Goal: Task Accomplishment & Management: Use online tool/utility

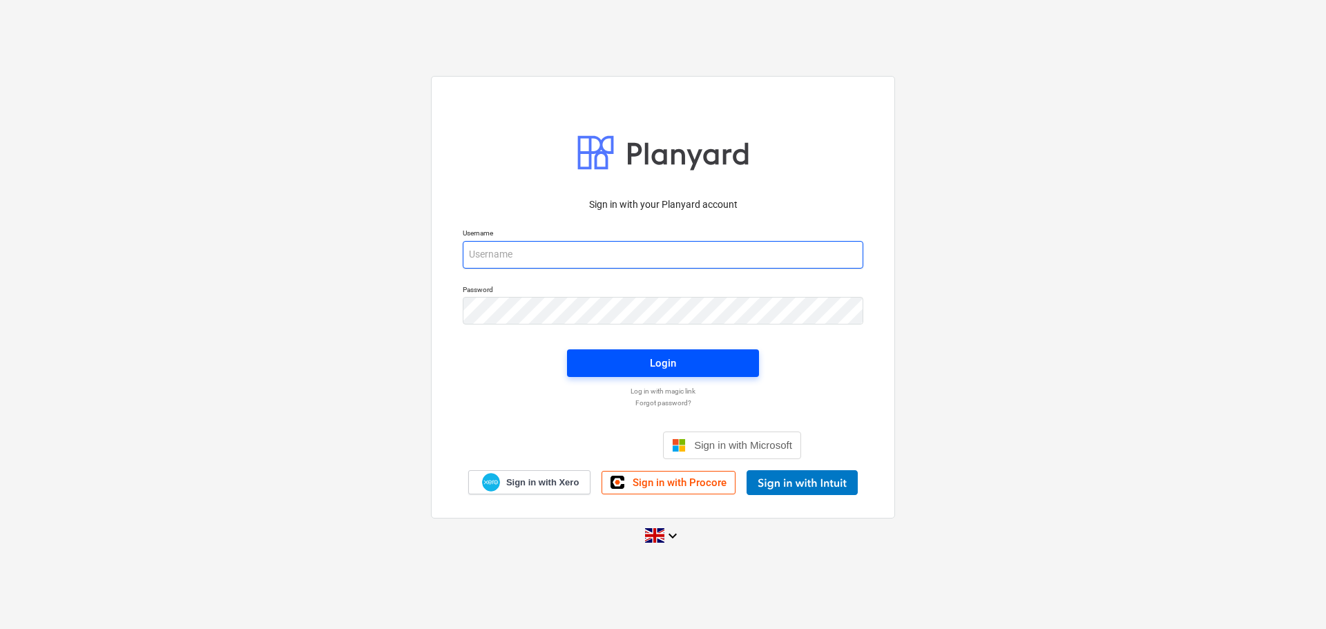
type input "[PERSON_NAME][EMAIL_ADDRESS][PERSON_NAME][DOMAIN_NAME]"
click at [641, 360] on span "Login" at bounding box center [662, 363] width 159 height 18
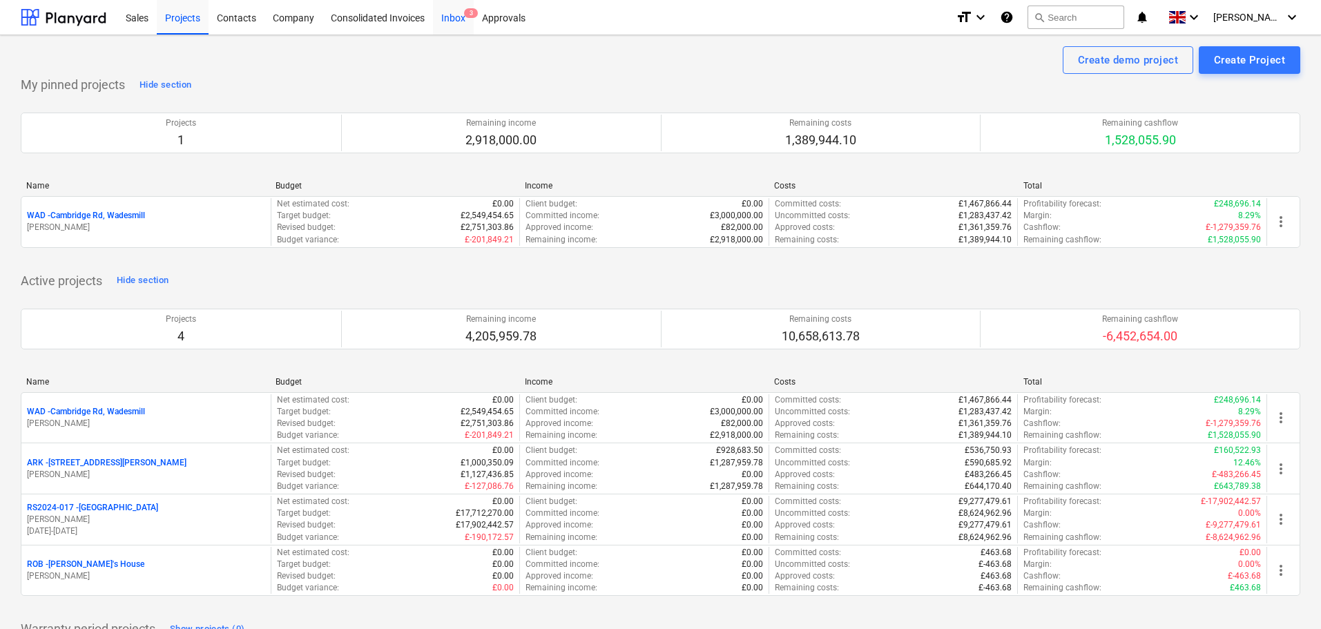
click at [458, 19] on div "Inbox 3" at bounding box center [453, 16] width 41 height 35
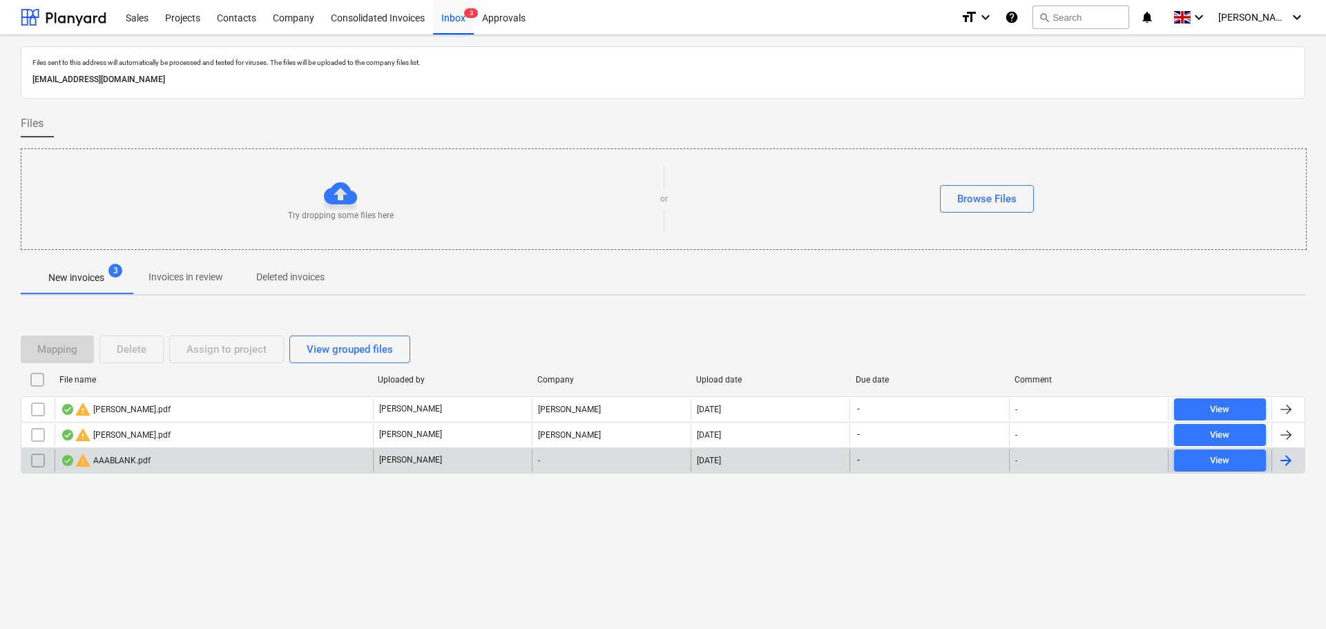
click at [40, 461] on input "checkbox" at bounding box center [38, 460] width 22 height 22
click at [139, 349] on div "Delete" at bounding box center [132, 349] width 30 height 18
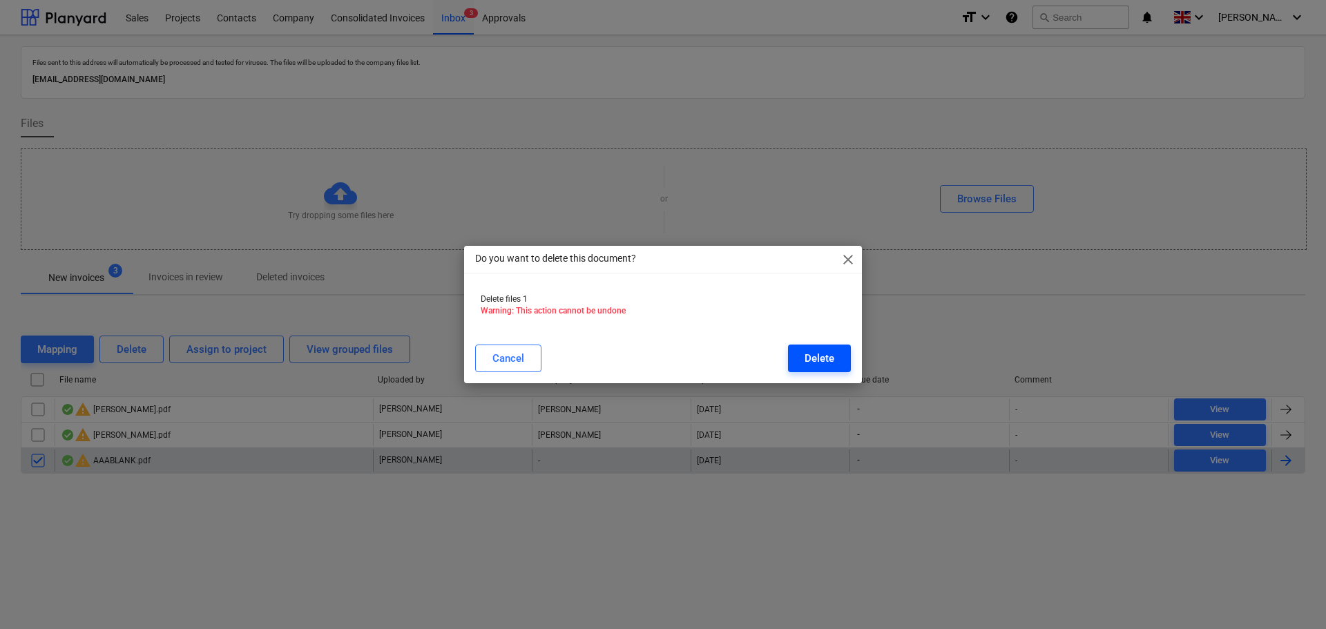
click at [837, 352] on button "Delete" at bounding box center [819, 359] width 63 height 28
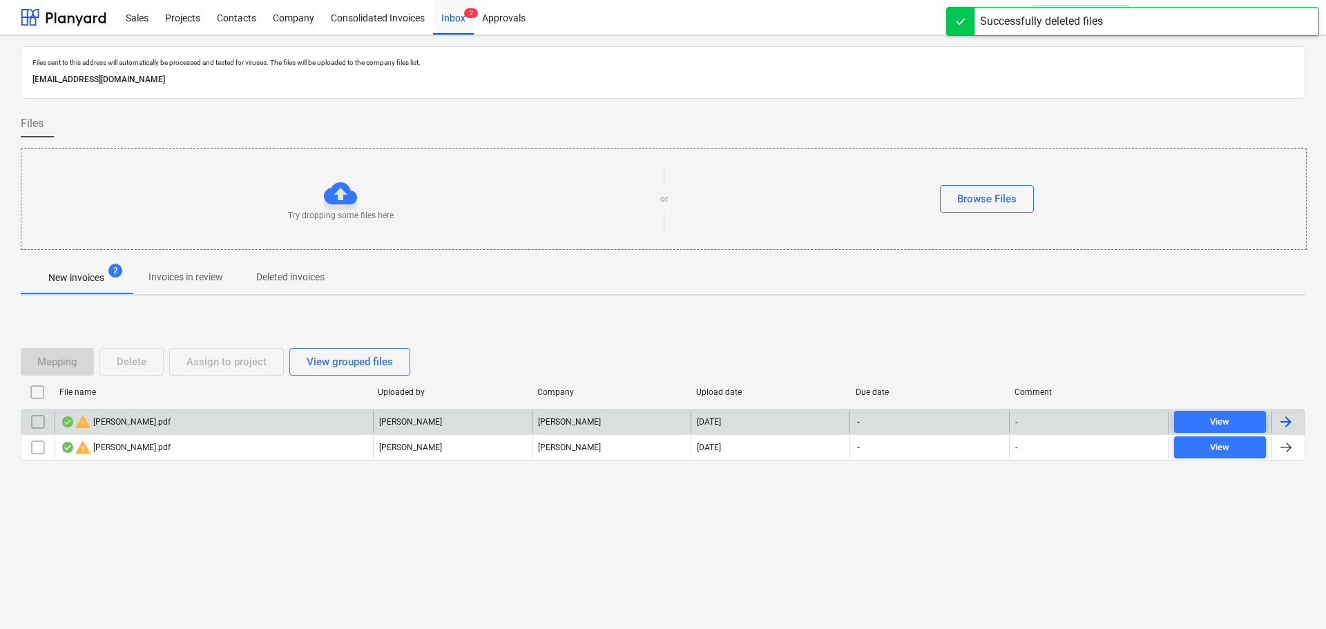
click at [196, 420] on div "warning gerry wages.pdf" at bounding box center [214, 422] width 318 height 22
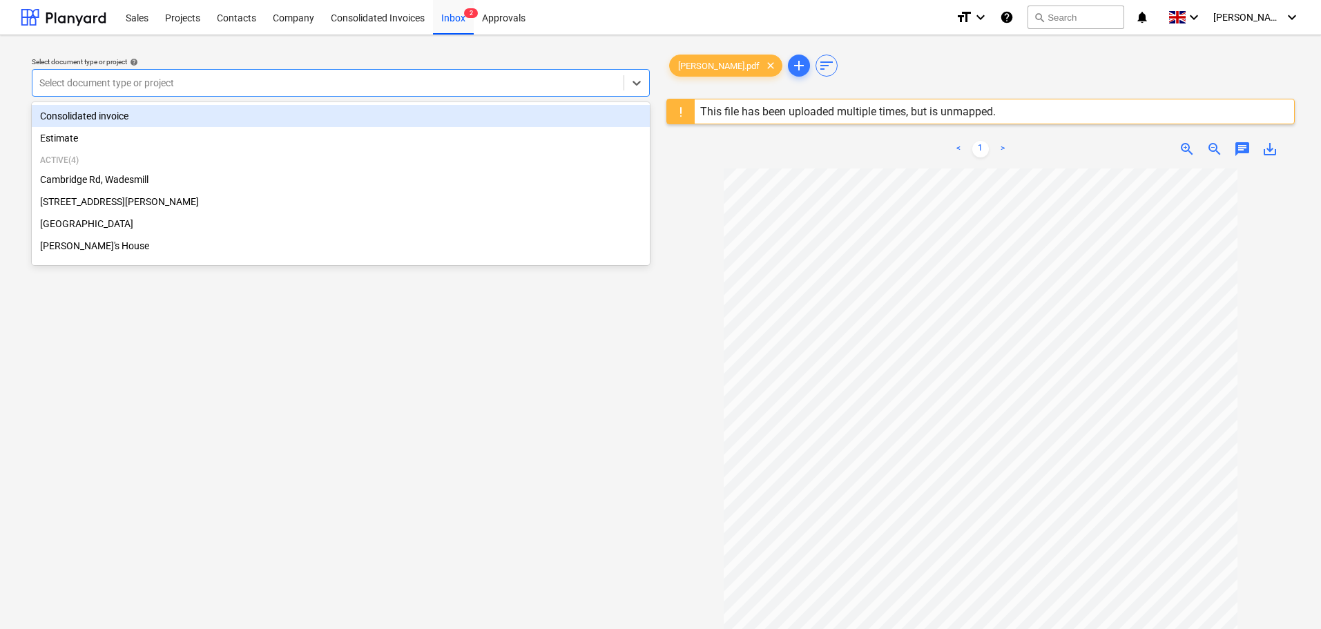
click at [337, 80] on div at bounding box center [327, 83] width 577 height 14
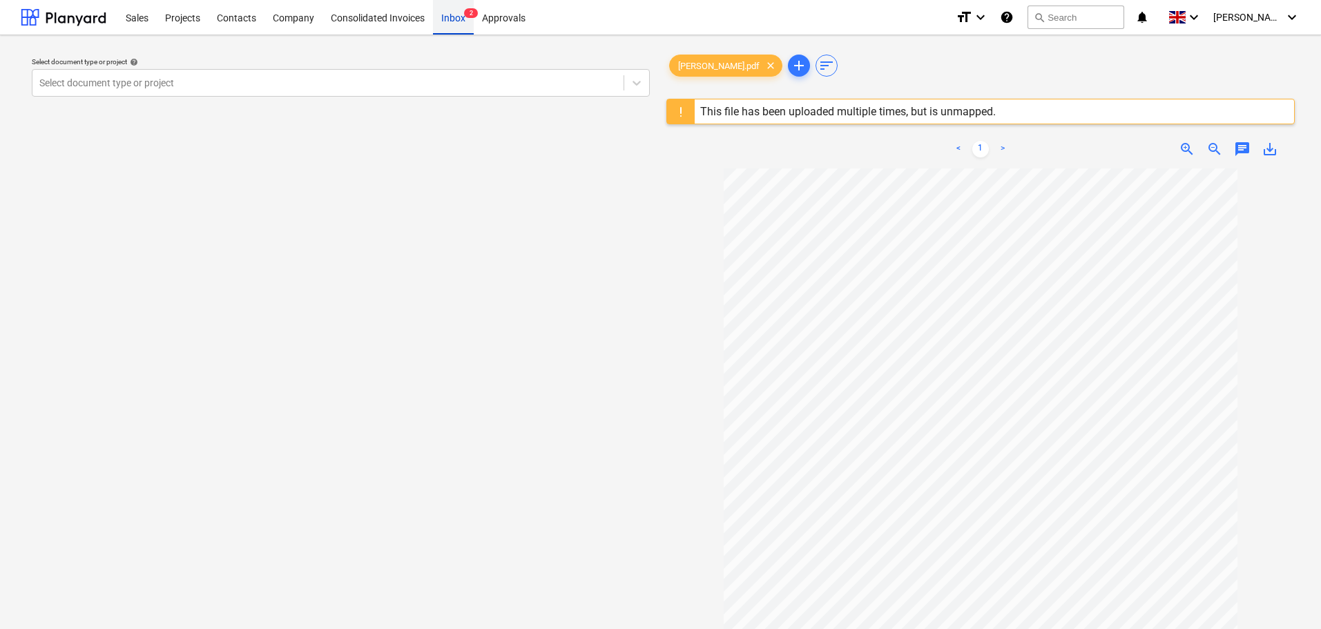
click at [450, 12] on div "Inbox 2" at bounding box center [453, 16] width 41 height 35
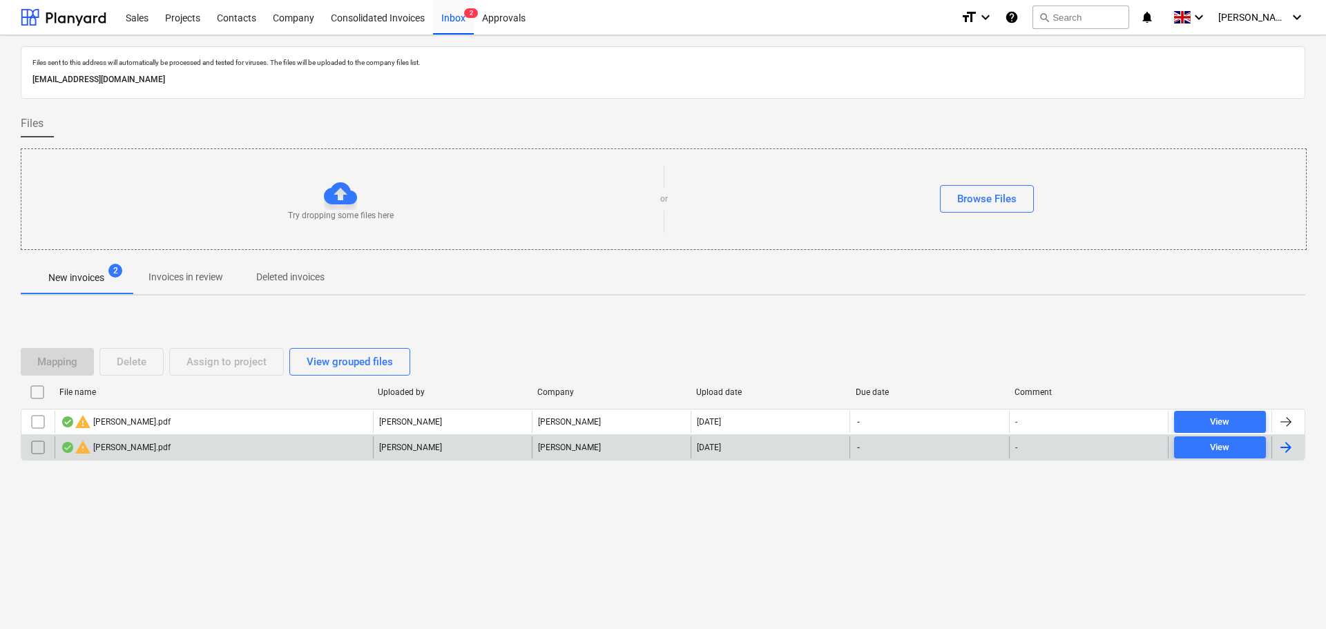
click at [35, 449] on input "checkbox" at bounding box center [38, 447] width 22 height 22
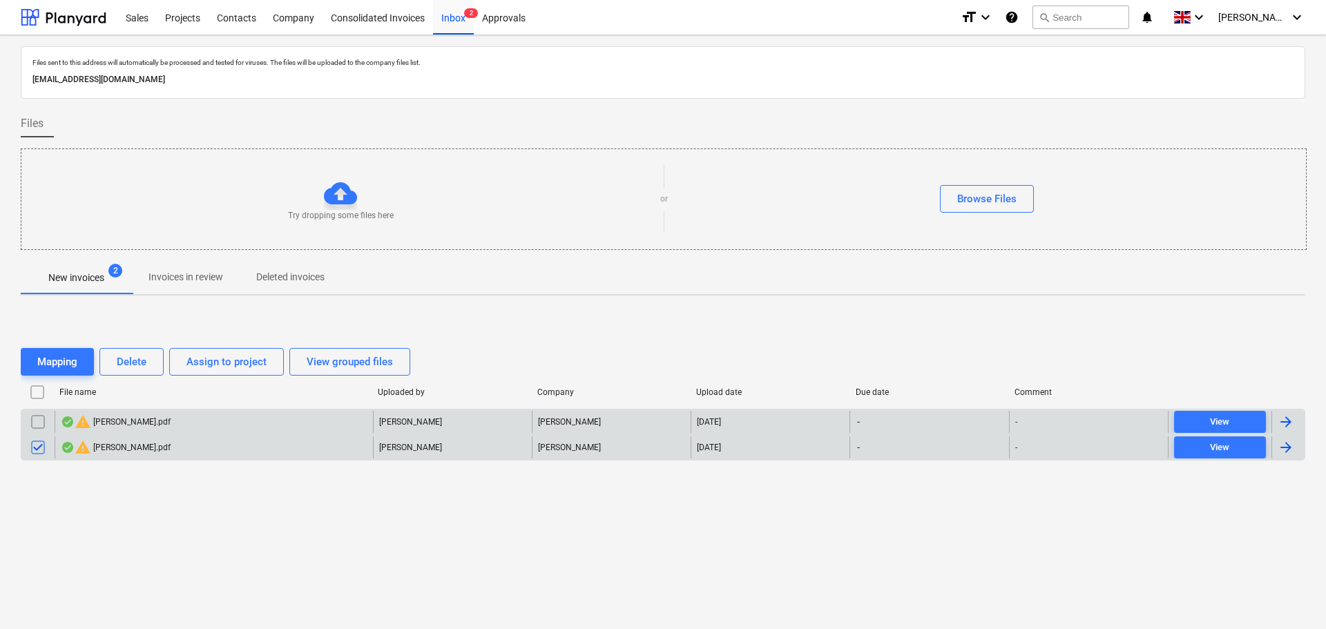
click at [41, 421] on input "checkbox" at bounding box center [38, 422] width 22 height 22
click at [146, 357] on div "Delete" at bounding box center [132, 362] width 30 height 18
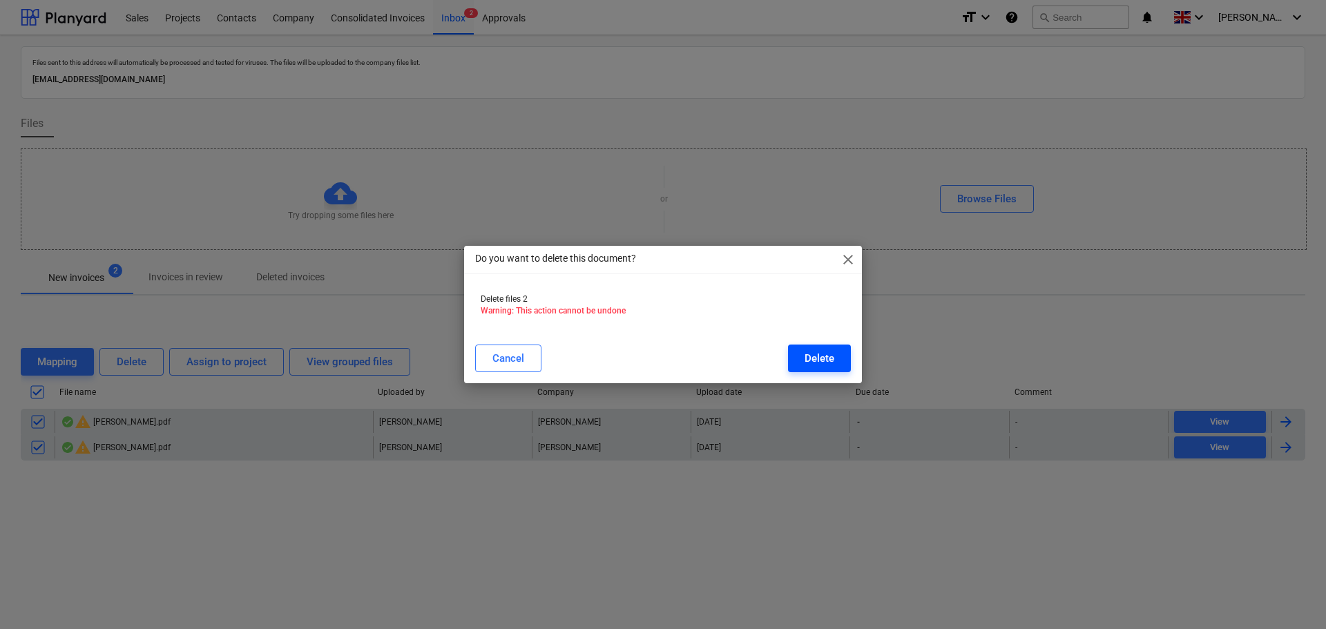
click at [811, 363] on div "Delete" at bounding box center [819, 358] width 30 height 18
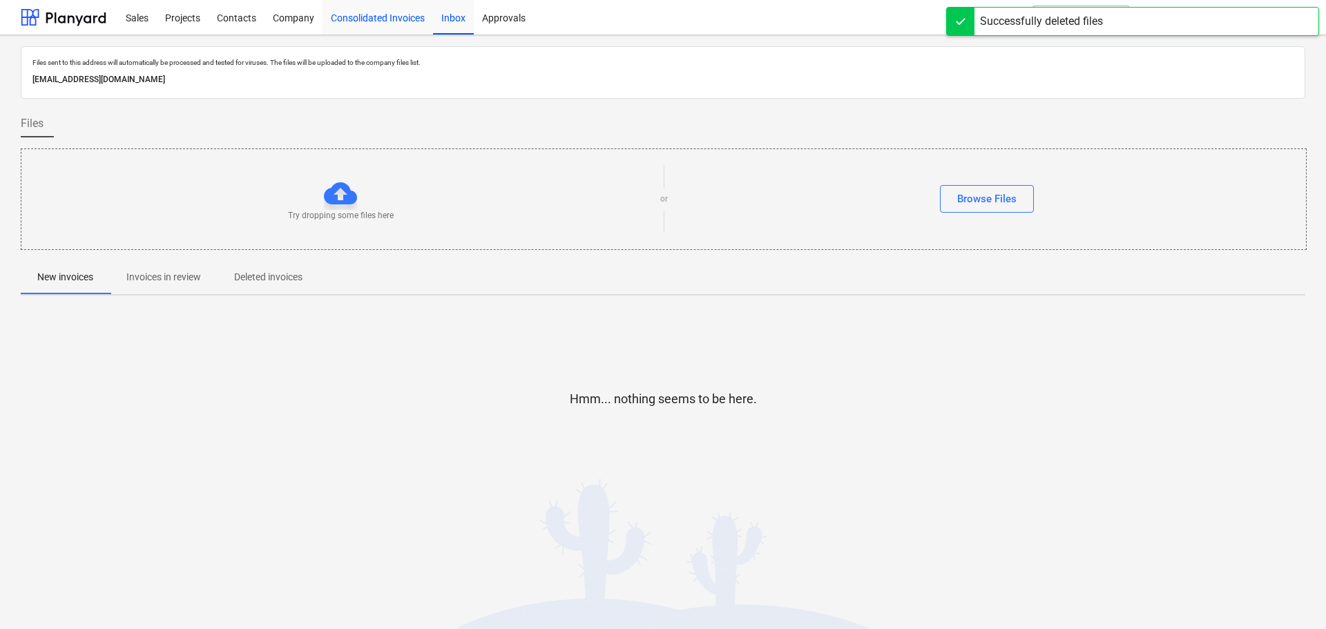
click at [362, 18] on div "Consolidated Invoices" at bounding box center [377, 16] width 110 height 35
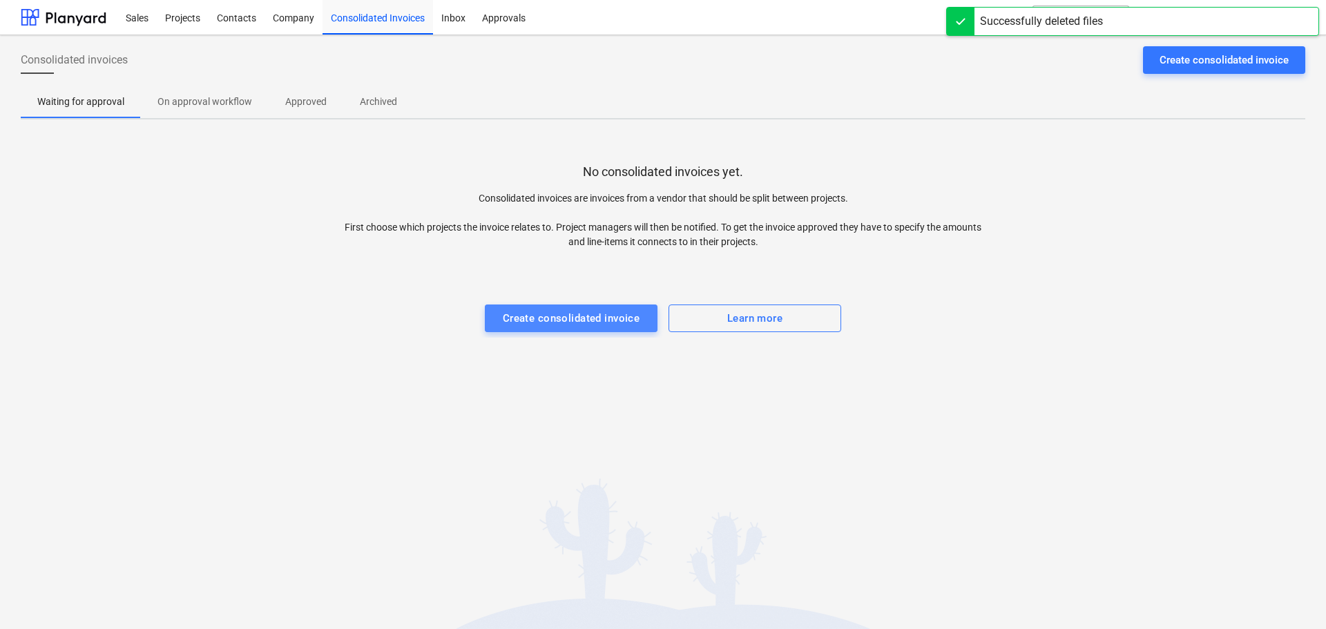
click at [596, 316] on div "Create consolidated invoice" at bounding box center [571, 318] width 137 height 18
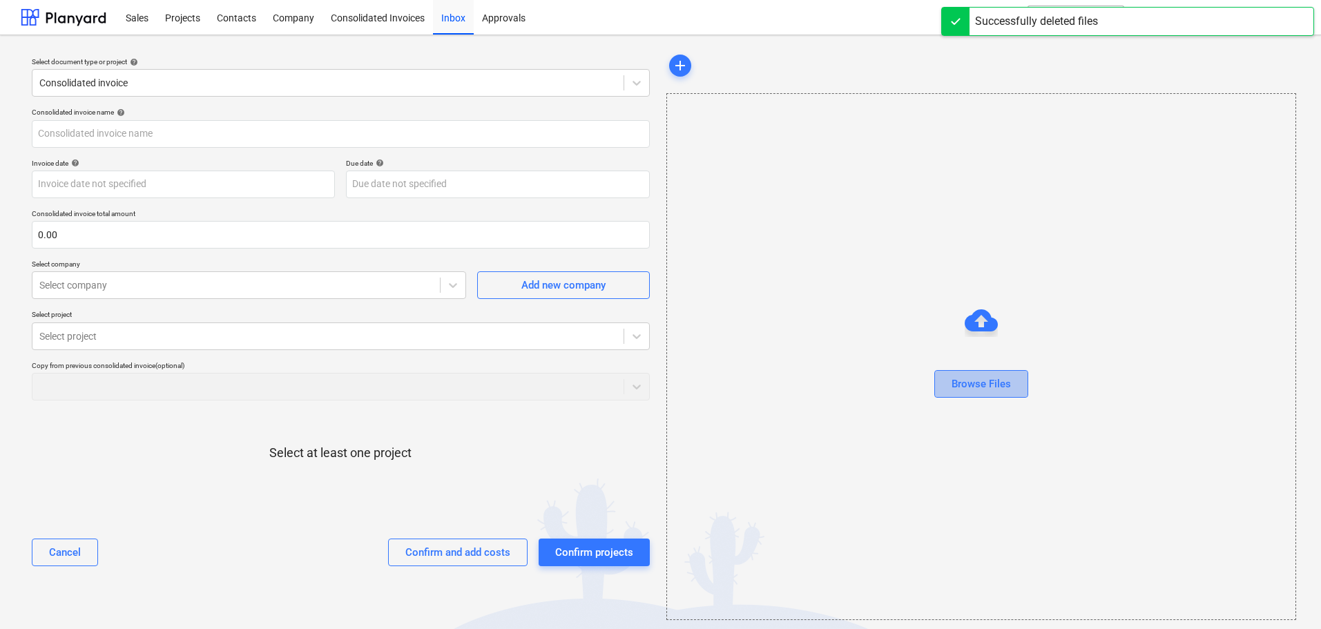
click at [970, 385] on div "Browse Files" at bounding box center [980, 384] width 59 height 18
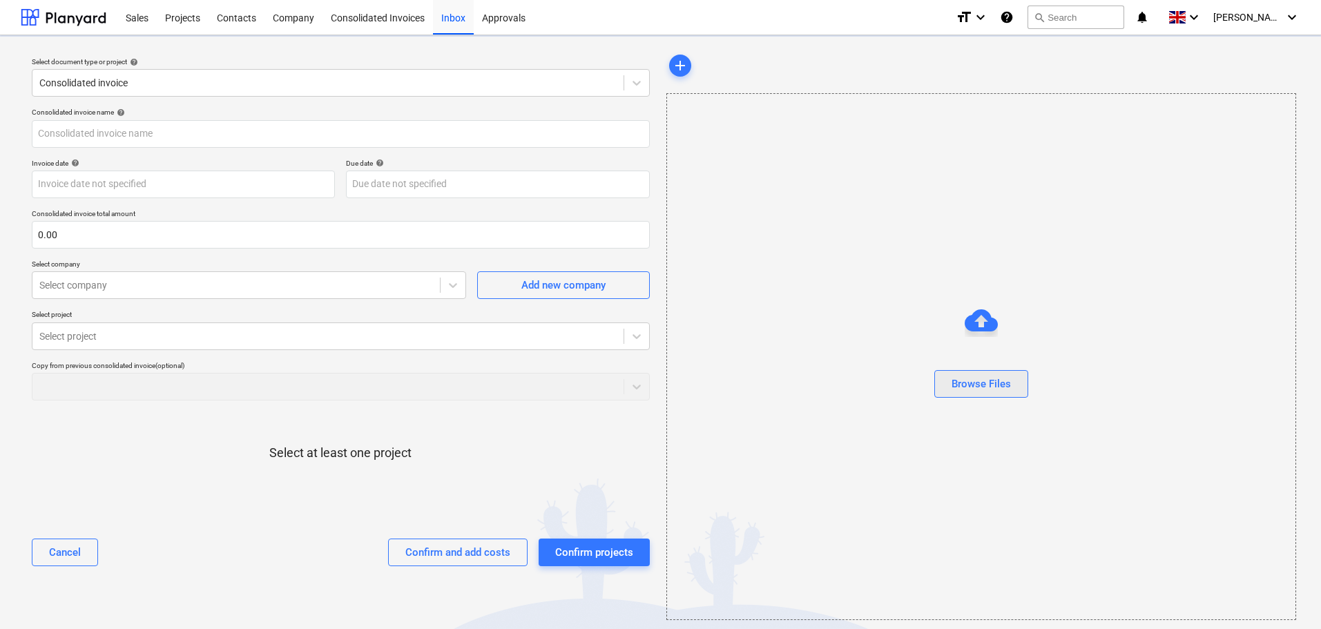
type input "gerry wages.pdf"
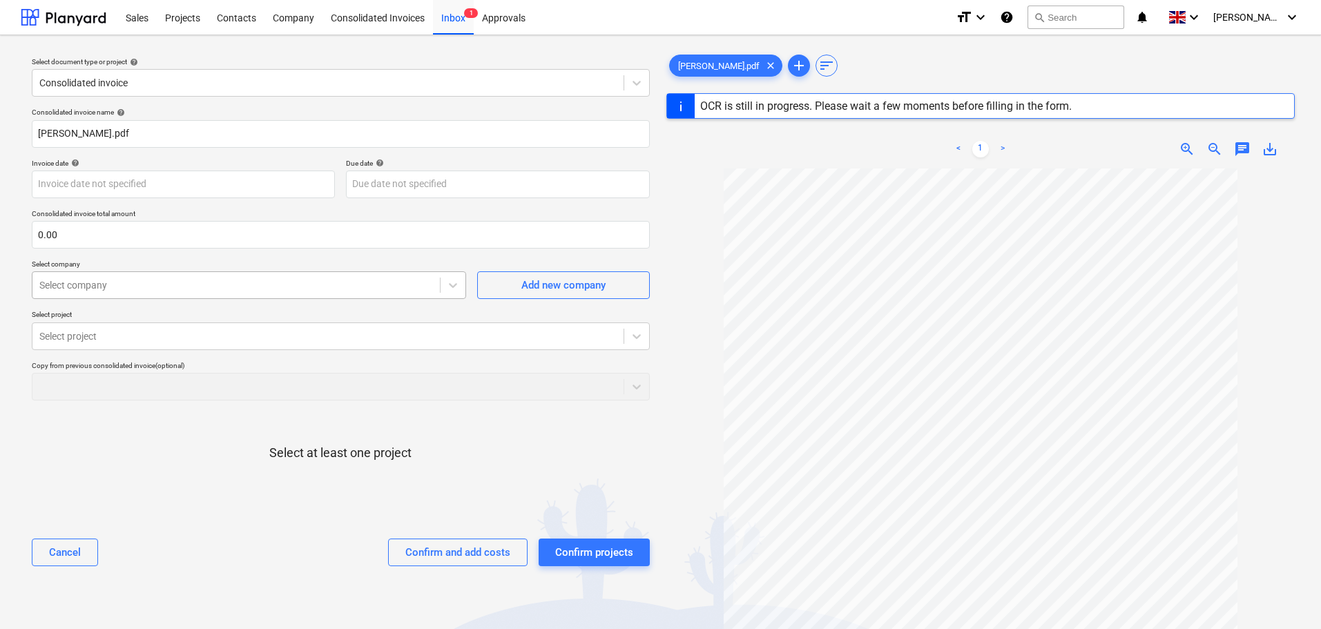
click at [125, 287] on div at bounding box center [236, 285] width 394 height 14
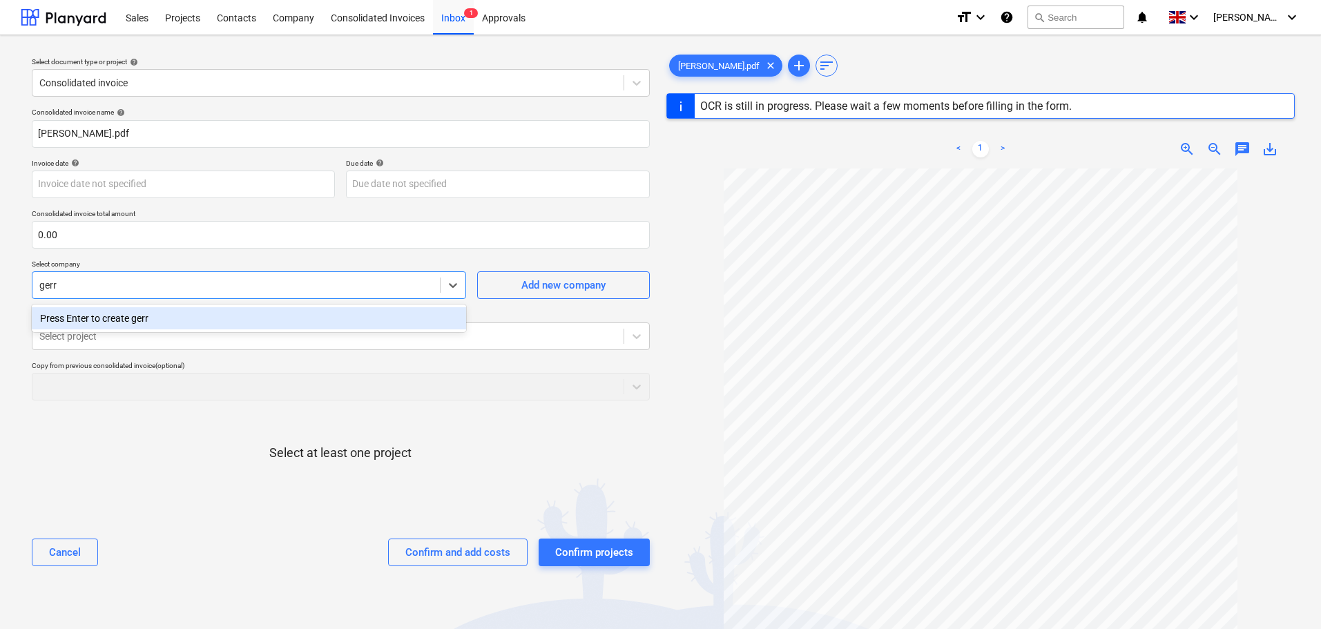
type input "ger"
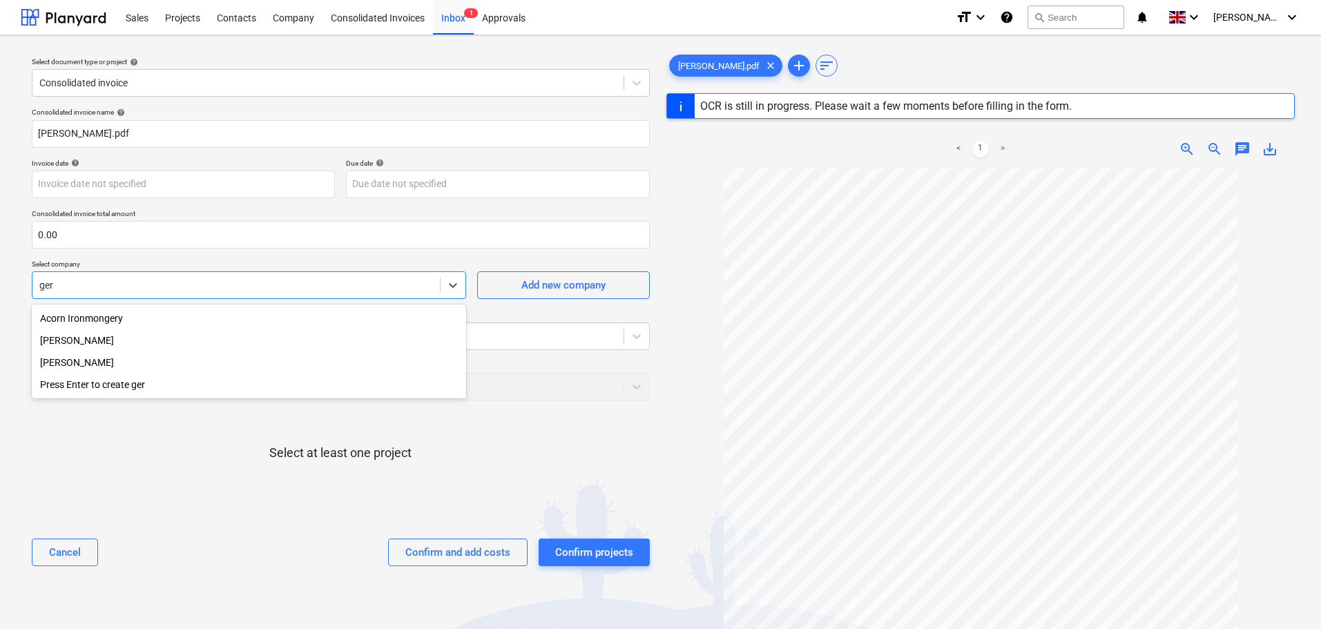
click at [73, 340] on div "Gerard Cooke" at bounding box center [249, 340] width 434 height 22
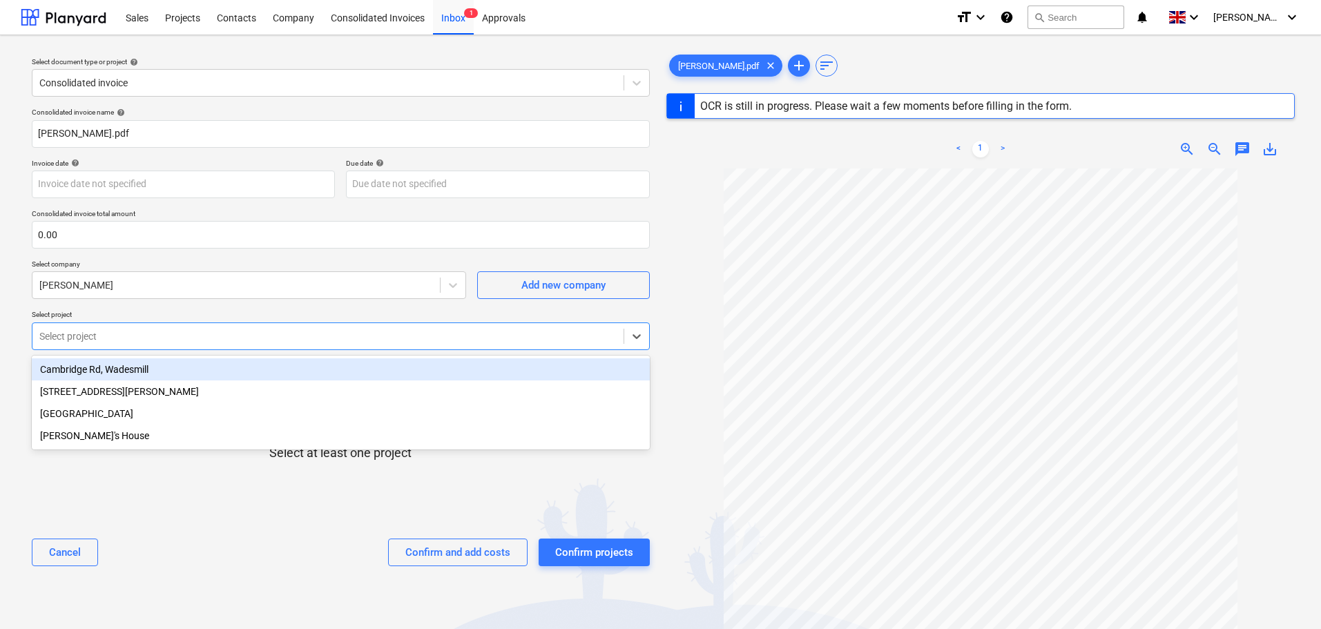
click at [98, 327] on div "Select project" at bounding box center [327, 336] width 591 height 19
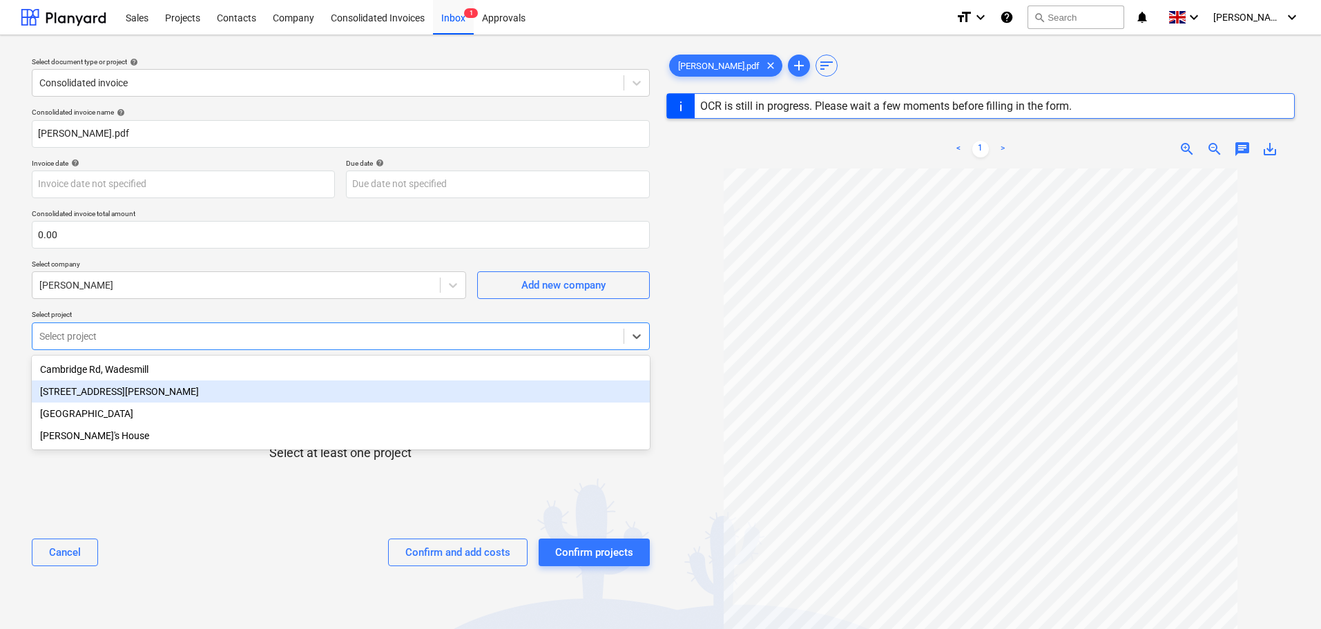
click at [87, 397] on div "[STREET_ADDRESS][PERSON_NAME]" at bounding box center [341, 391] width 618 height 22
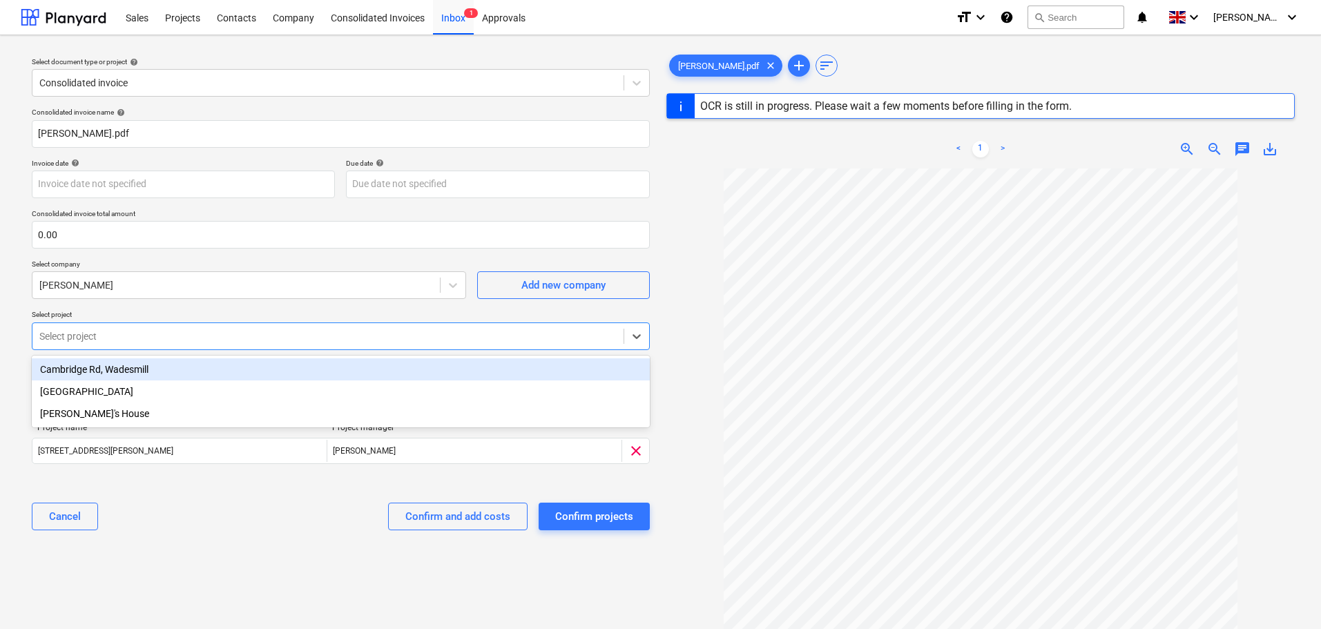
click at [110, 369] on div "Cambridge Rd, Wadesmill" at bounding box center [341, 369] width 618 height 22
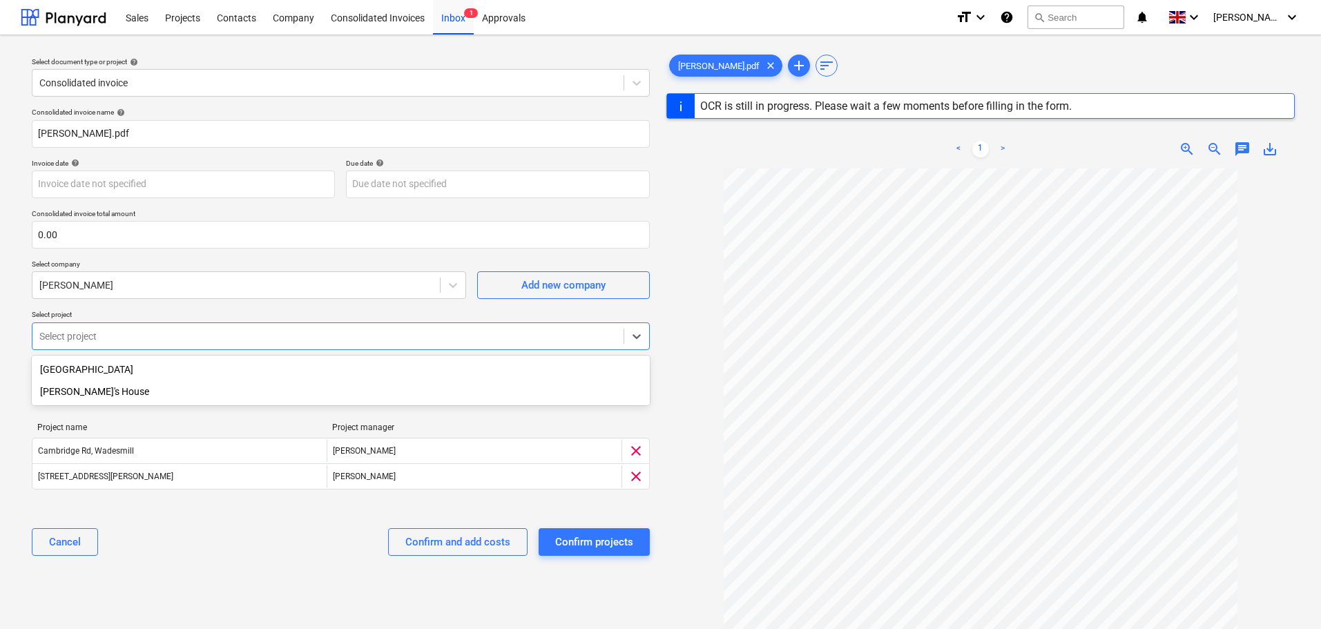
click at [224, 520] on div "Cancel Confirm and add costs Confirm projects" at bounding box center [341, 542] width 618 height 50
click at [611, 543] on div "Confirm projects" at bounding box center [594, 542] width 78 height 18
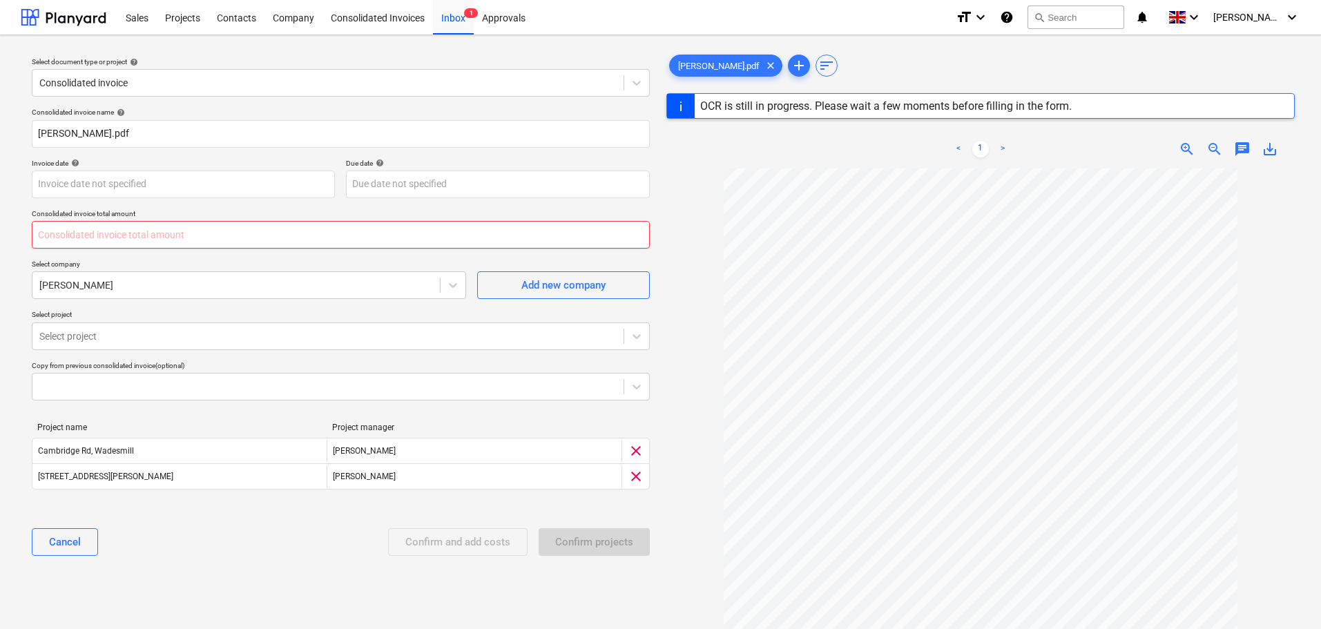
click at [121, 230] on input "text" at bounding box center [341, 235] width 618 height 28
type input "0.00"
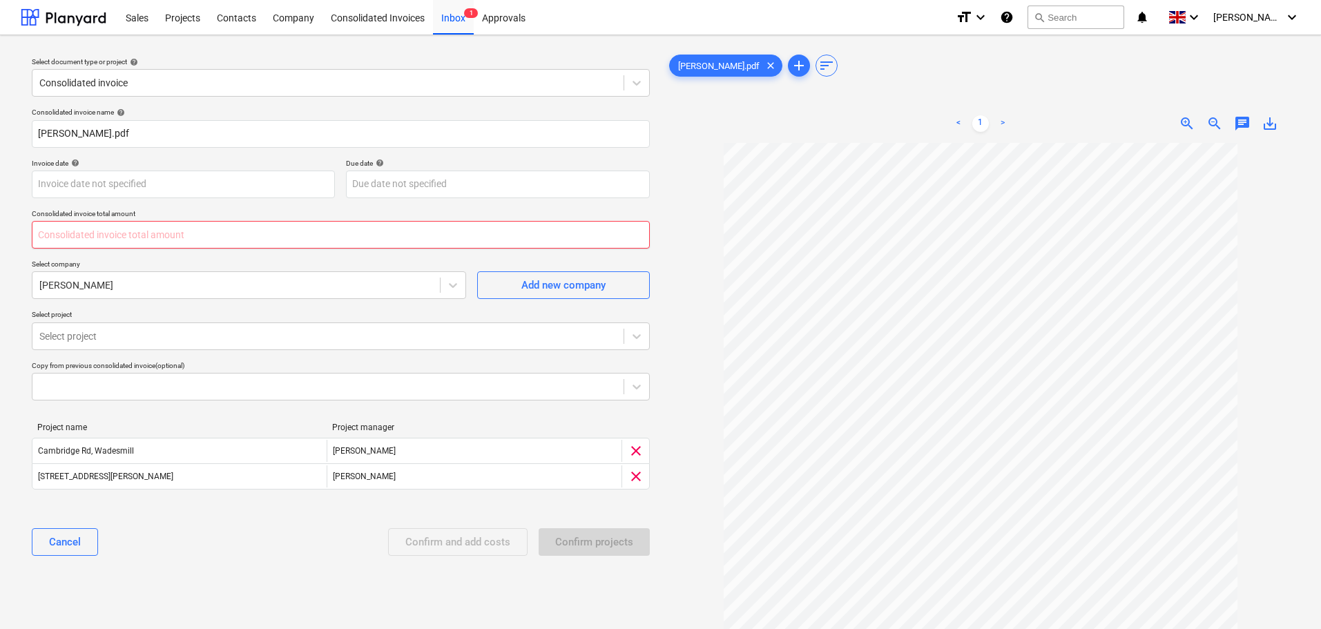
click at [70, 235] on input "text" at bounding box center [341, 235] width 618 height 28
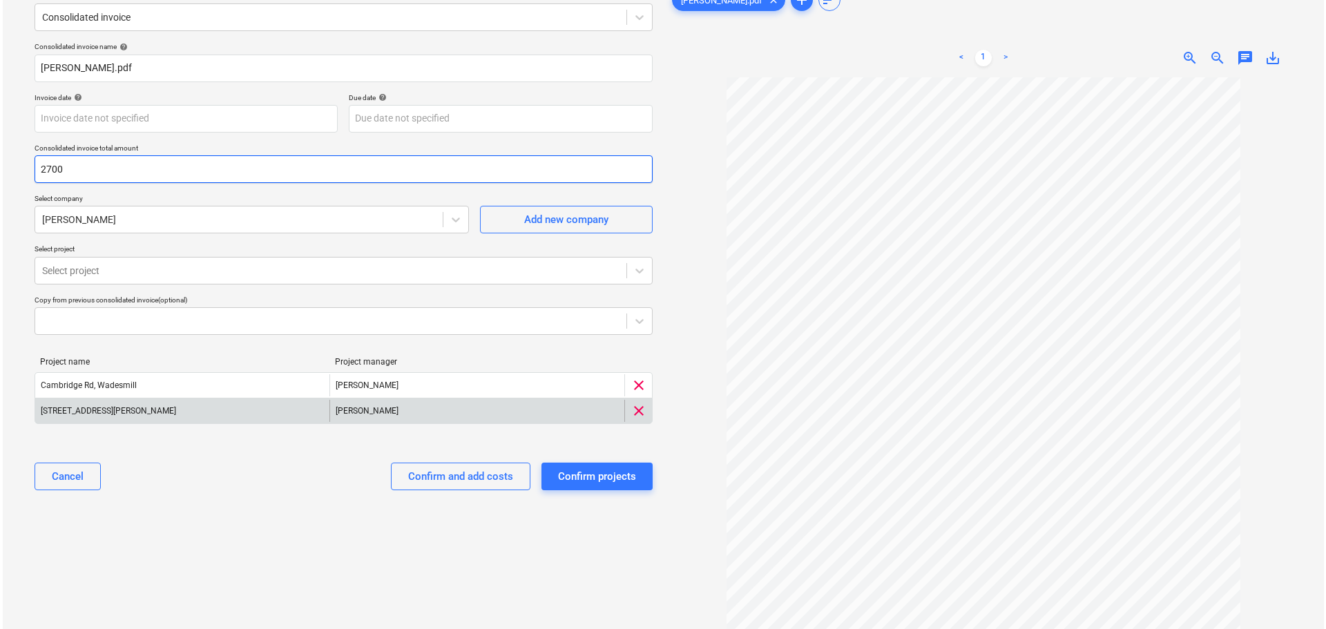
scroll to position [69, 0]
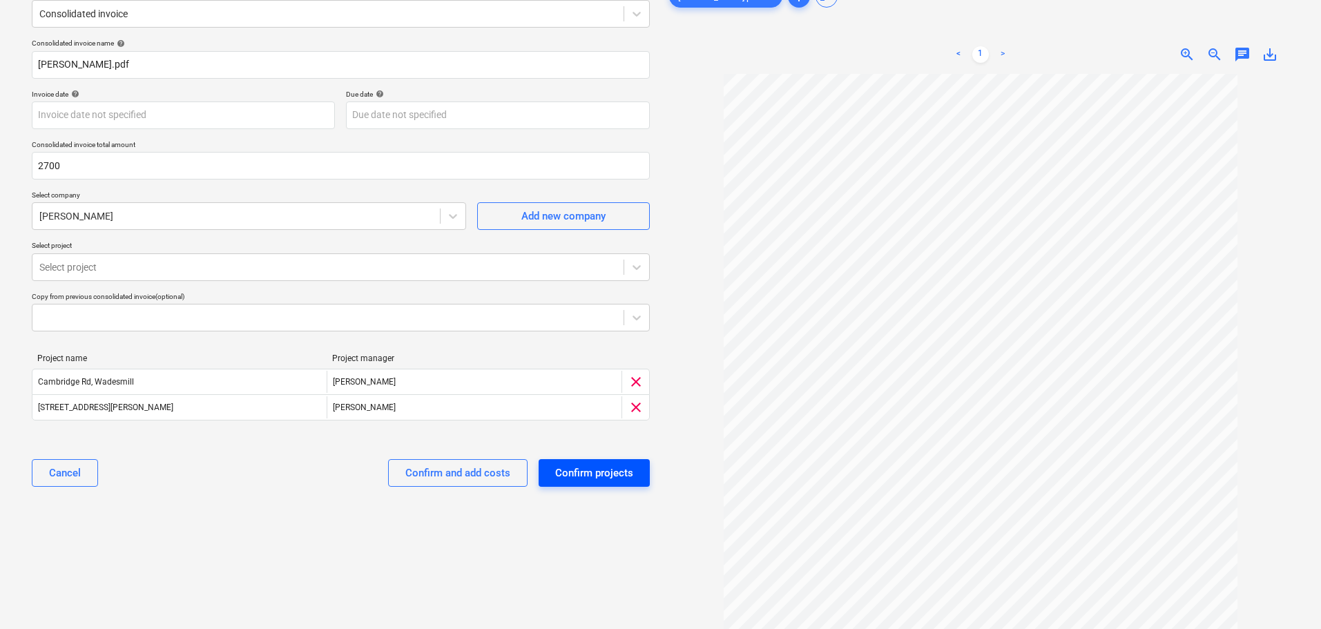
type input "2,700.00"
click at [575, 465] on div "Confirm projects" at bounding box center [594, 473] width 78 height 18
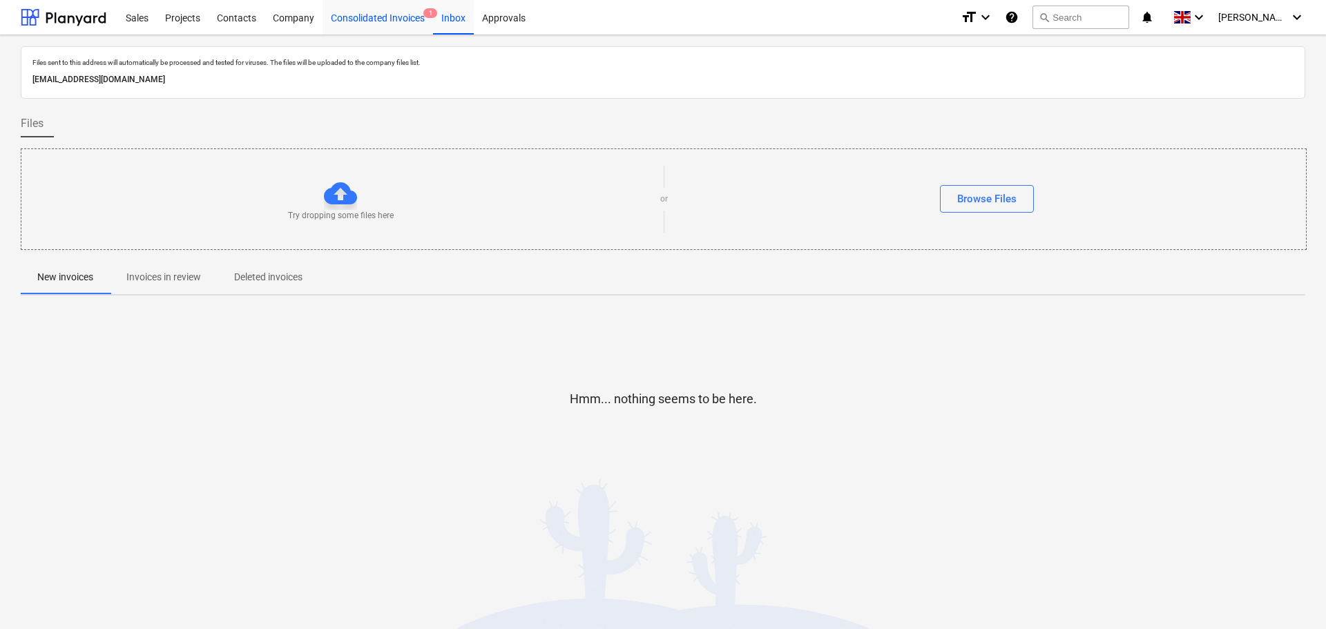
click at [397, 18] on div "Consolidated Invoices 1" at bounding box center [377, 16] width 110 height 35
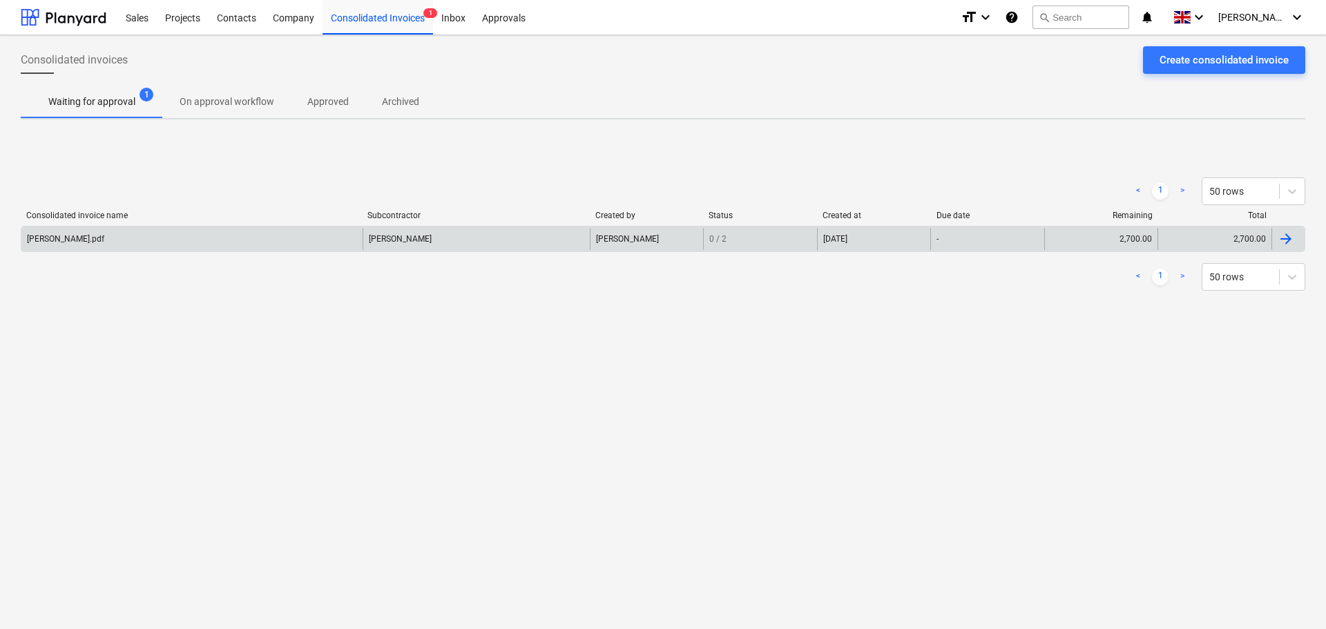
click at [329, 240] on div "gerry wages.pdf" at bounding box center [191, 239] width 341 height 22
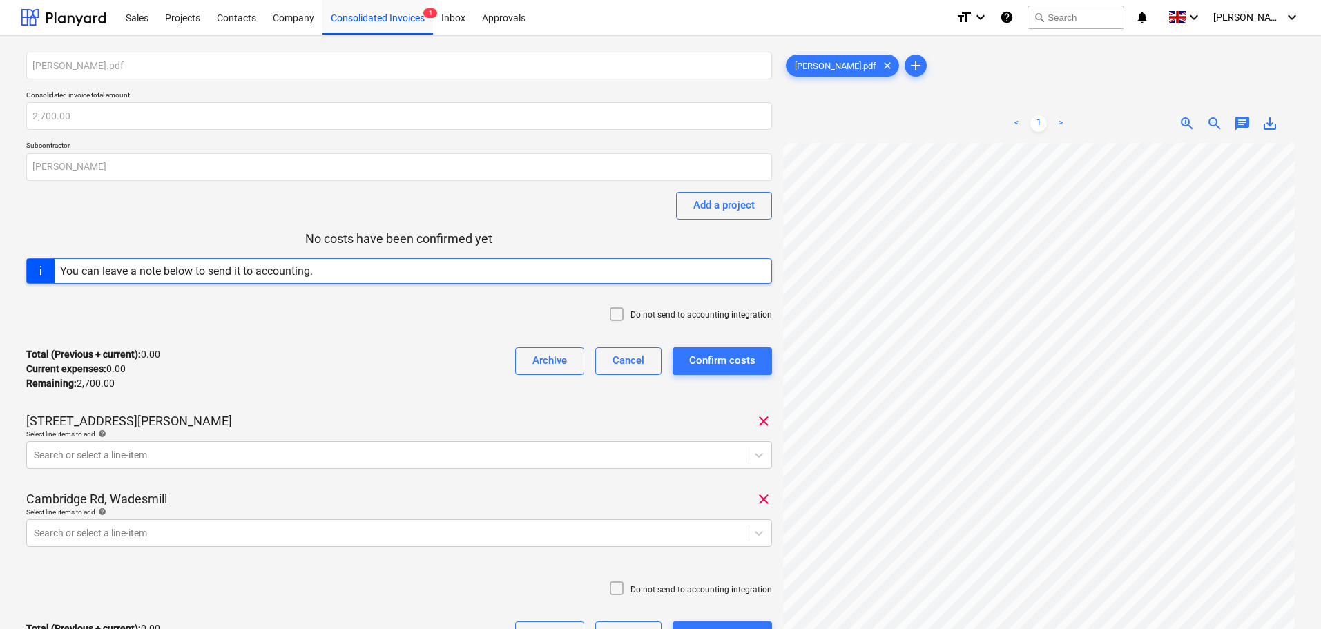
scroll to position [138, 0]
click at [97, 536] on body "Sales Projects Contacts Company Consolidated Invoices 1 Inbox Approvals format_…" at bounding box center [660, 314] width 1321 height 629
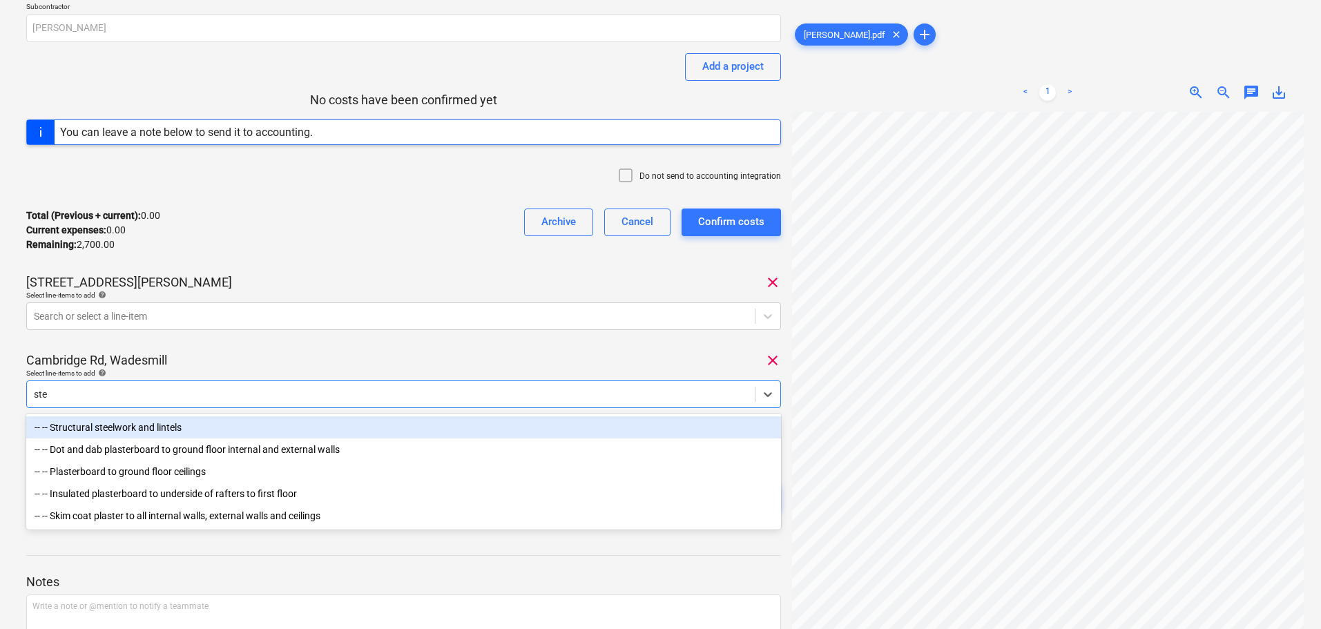
type input "stee"
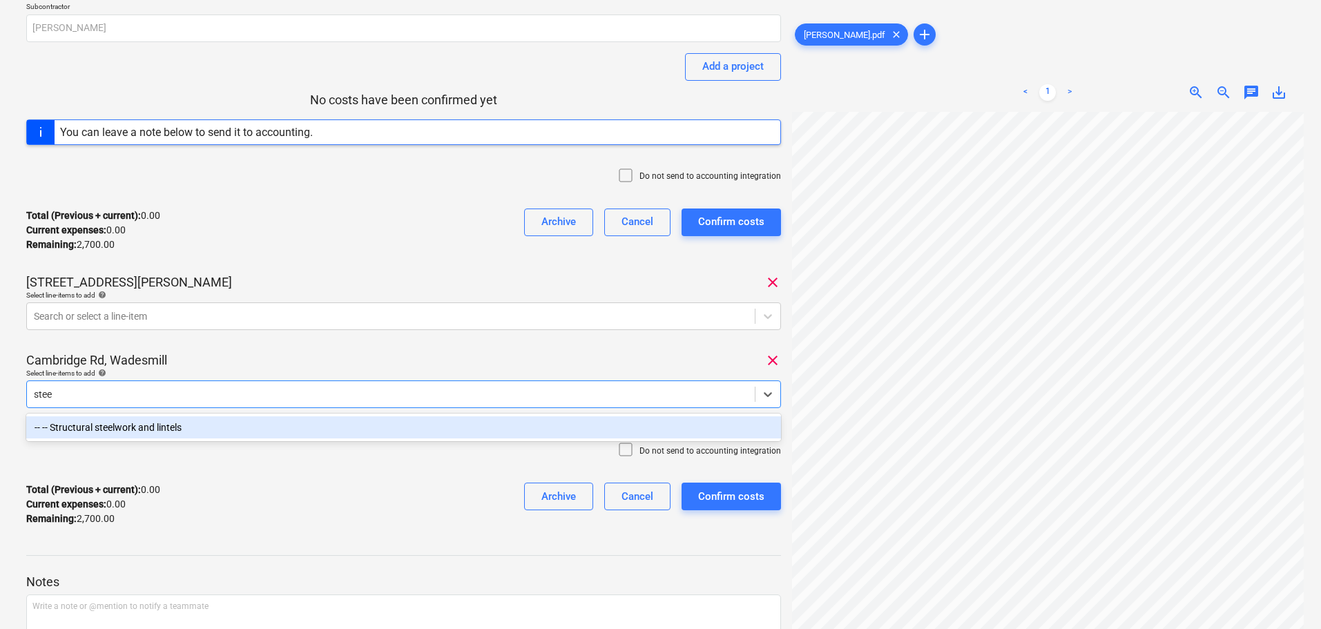
click at [140, 432] on div "-- -- Structural steelwork and lintels" at bounding box center [403, 427] width 755 height 22
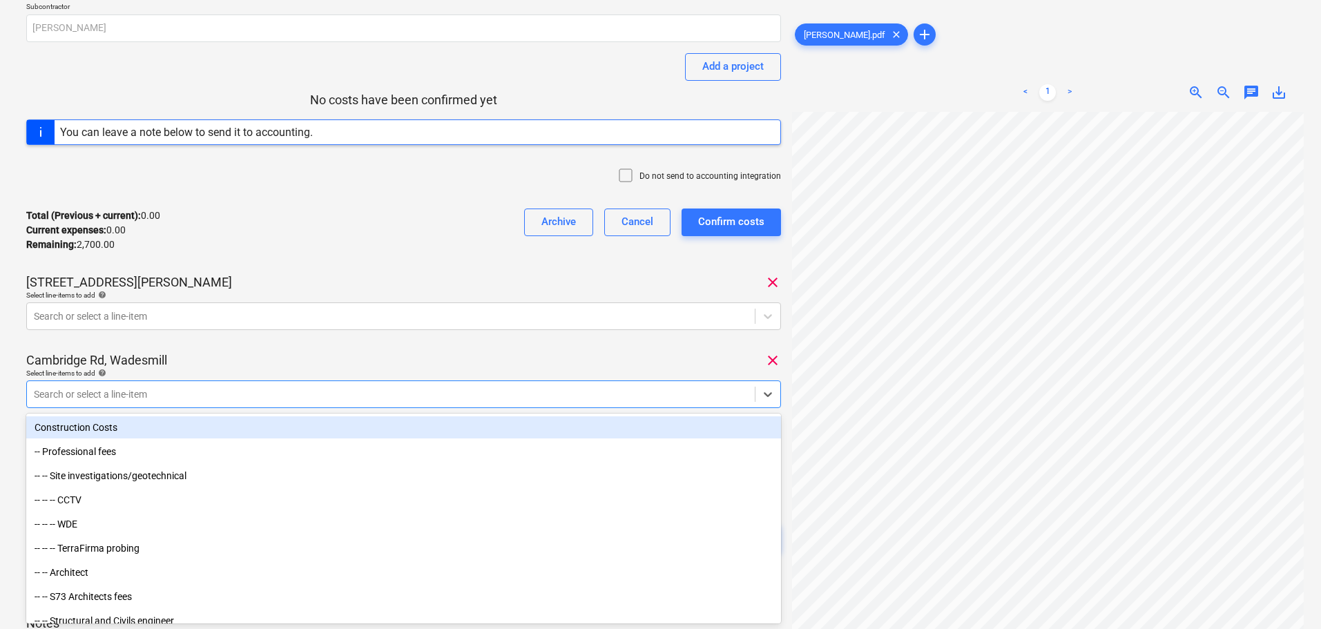
click at [548, 357] on div "Cambridge Rd, Wadesmill clear" at bounding box center [403, 360] width 755 height 17
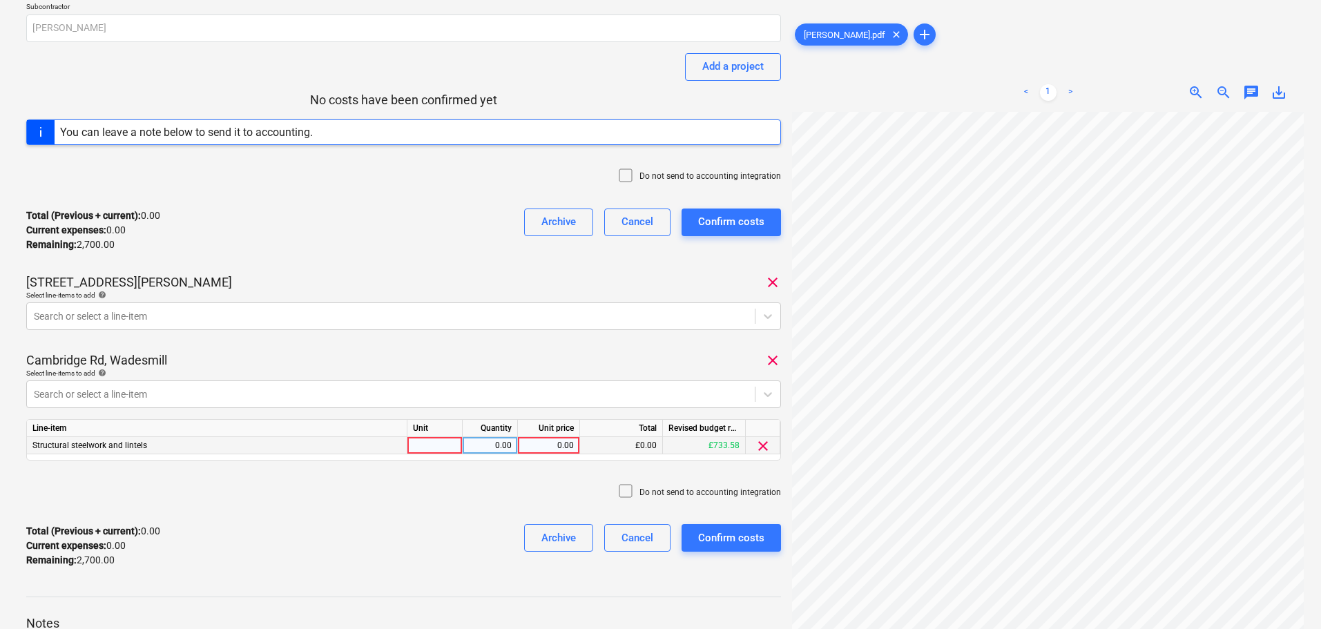
click at [437, 443] on div at bounding box center [434, 445] width 55 height 17
type input "day"
type input "0.5"
type input "300"
click at [97, 313] on div at bounding box center [391, 316] width 714 height 14
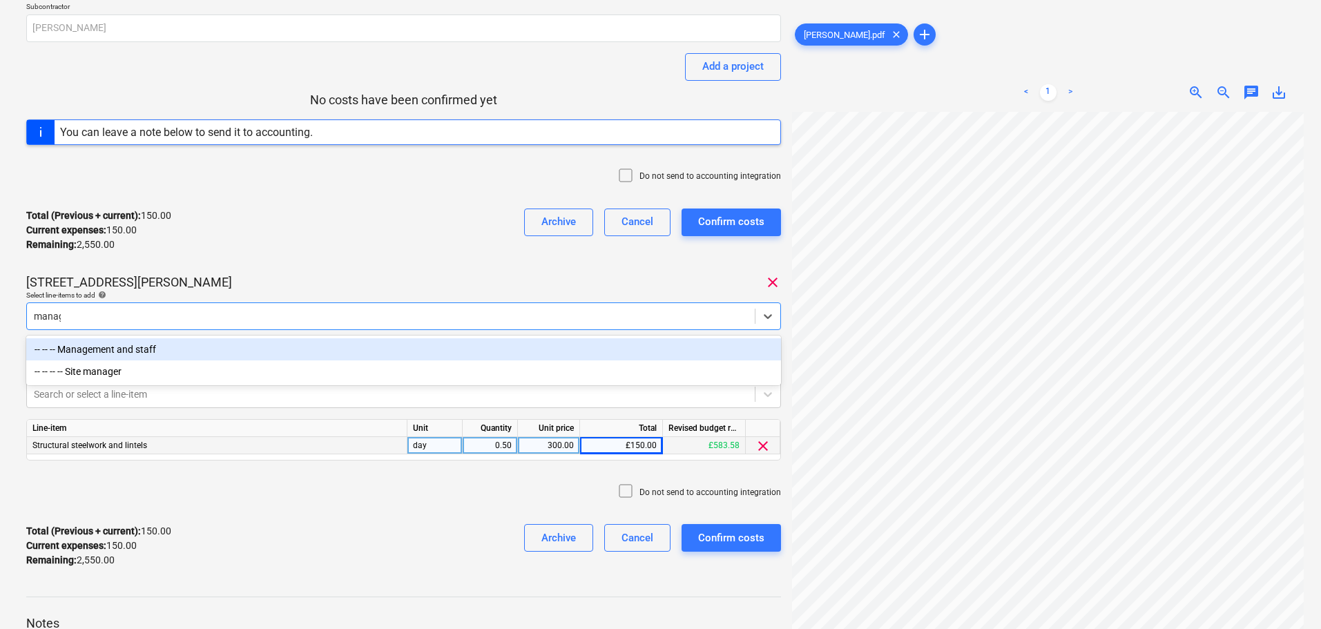
type input "manage"
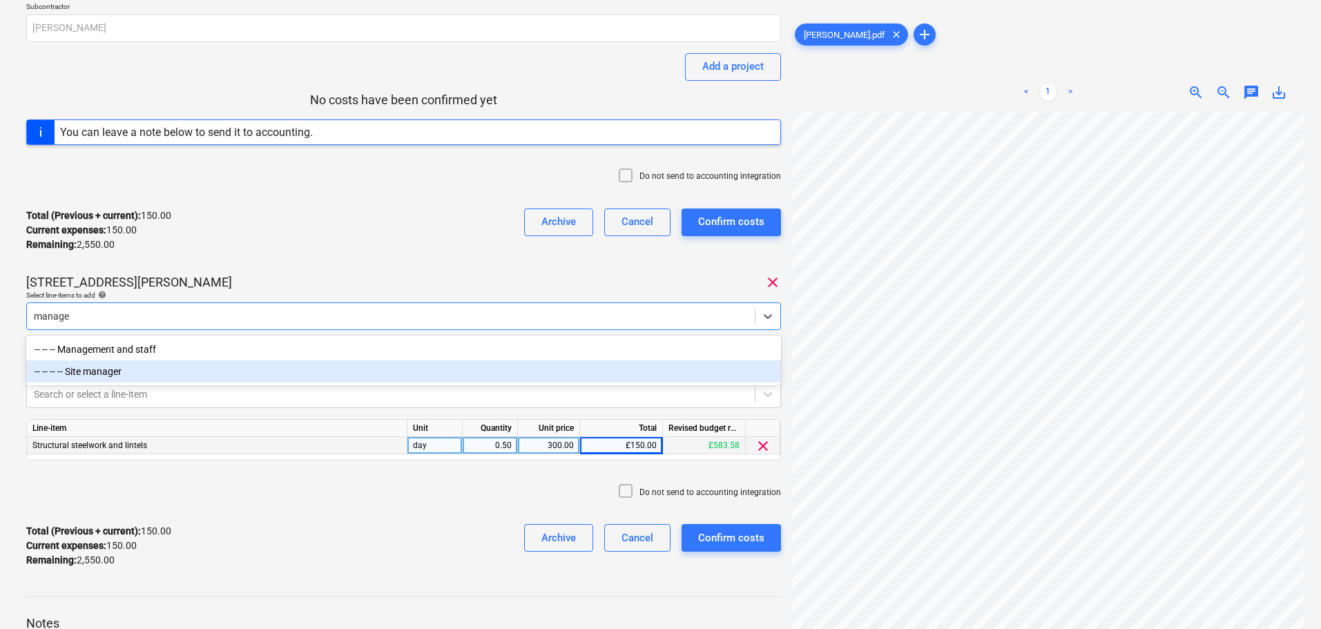
click at [122, 369] on div "-- -- -- -- Site manager" at bounding box center [403, 371] width 755 height 22
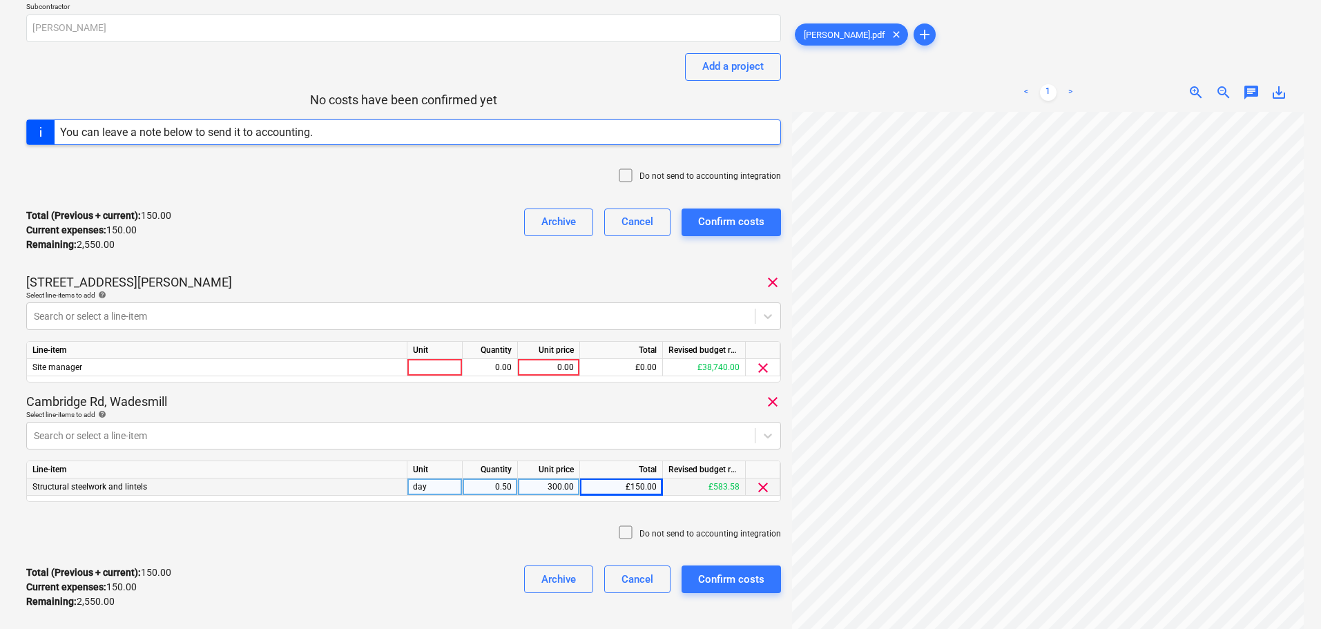
click at [342, 268] on div "gerry wages.pdf Consolidated invoice total amount 2,700.00 Subcontractor Gerard…" at bounding box center [403, 266] width 755 height 707
click at [435, 365] on div at bounding box center [434, 367] width 55 height 17
type input "days"
type input "8.5"
type input "300"
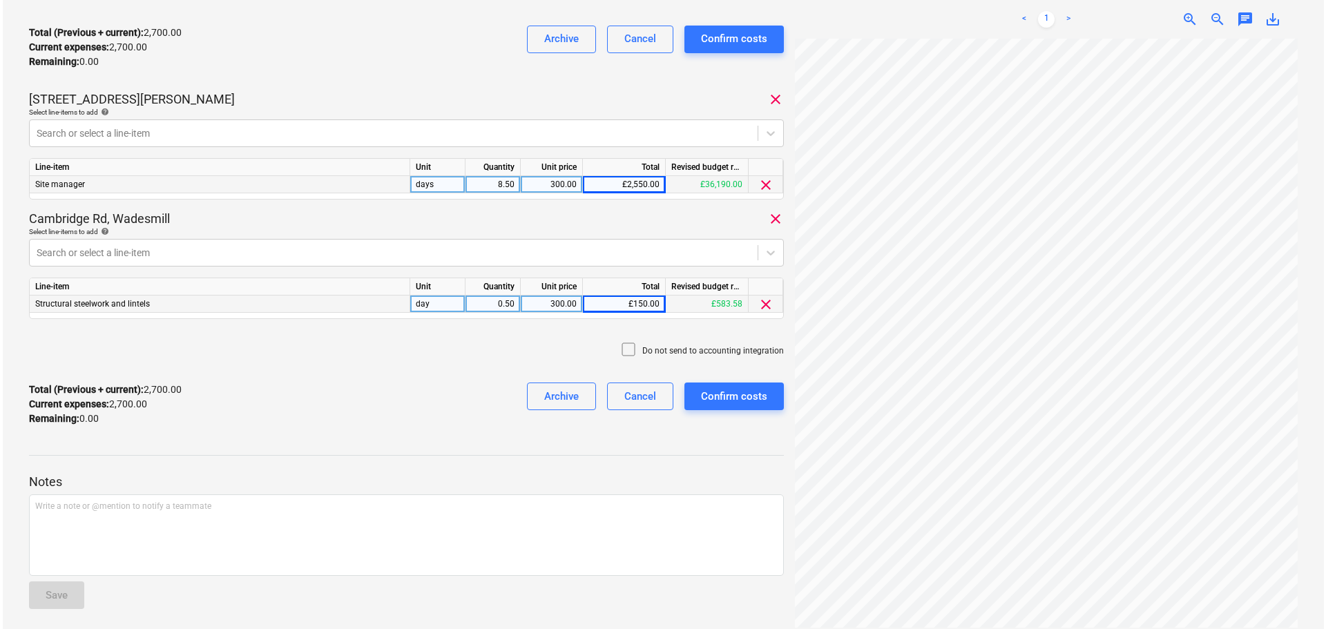
scroll to position [329, 0]
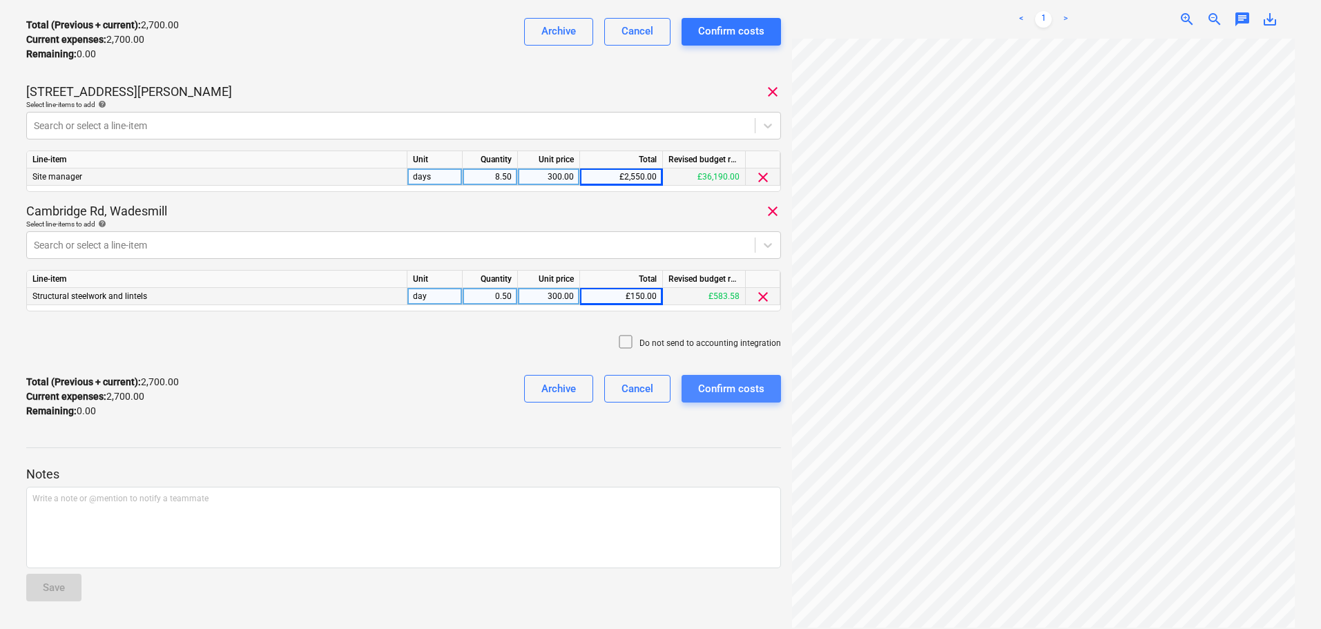
click at [745, 394] on div "Confirm costs" at bounding box center [731, 389] width 66 height 18
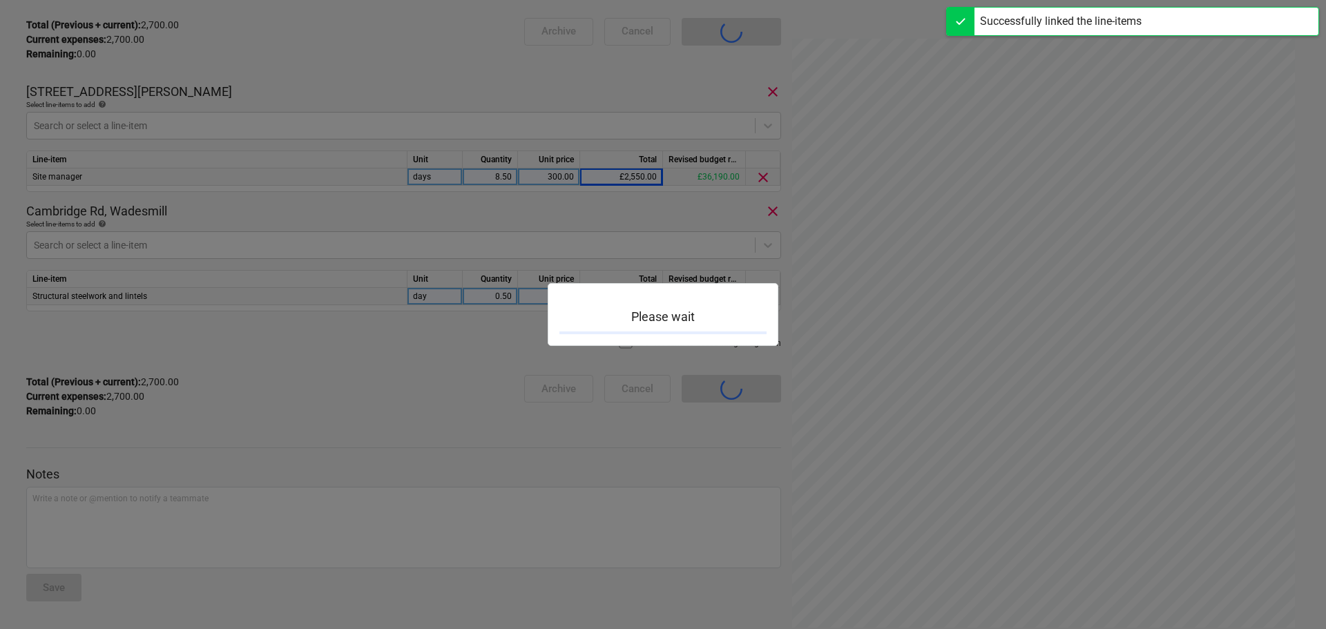
scroll to position [121, 0]
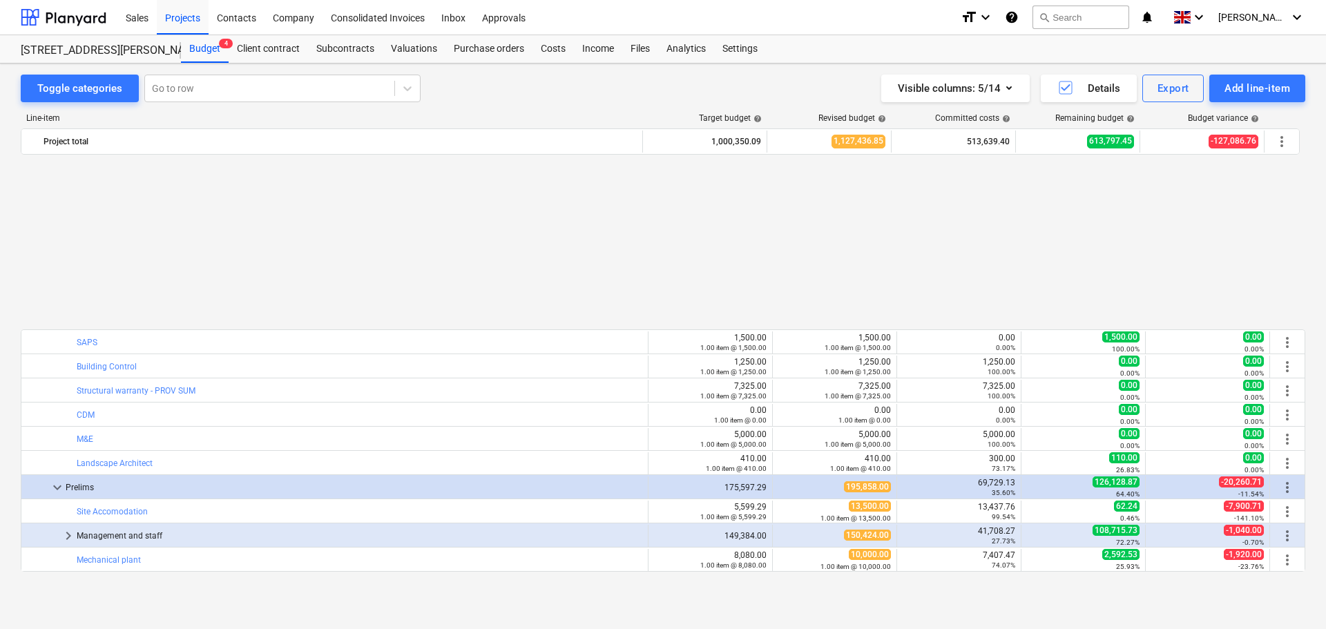
scroll to position [676, 0]
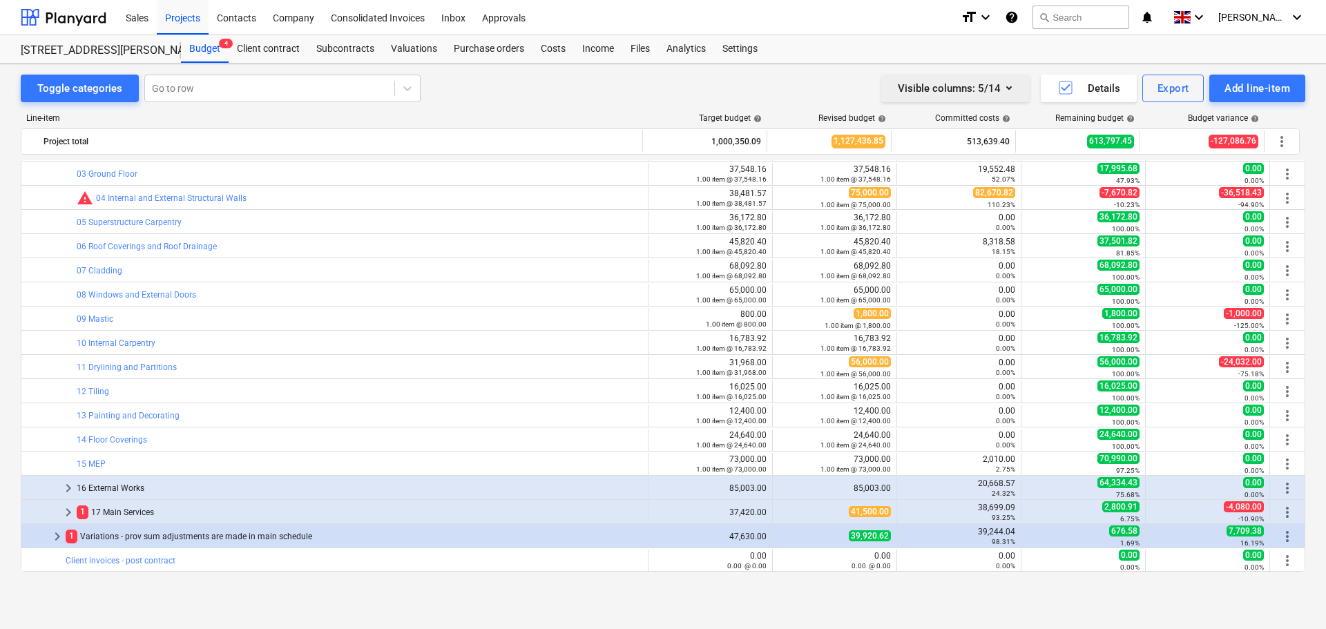
click at [1009, 88] on icon "button" at bounding box center [1009, 87] width 6 height 3
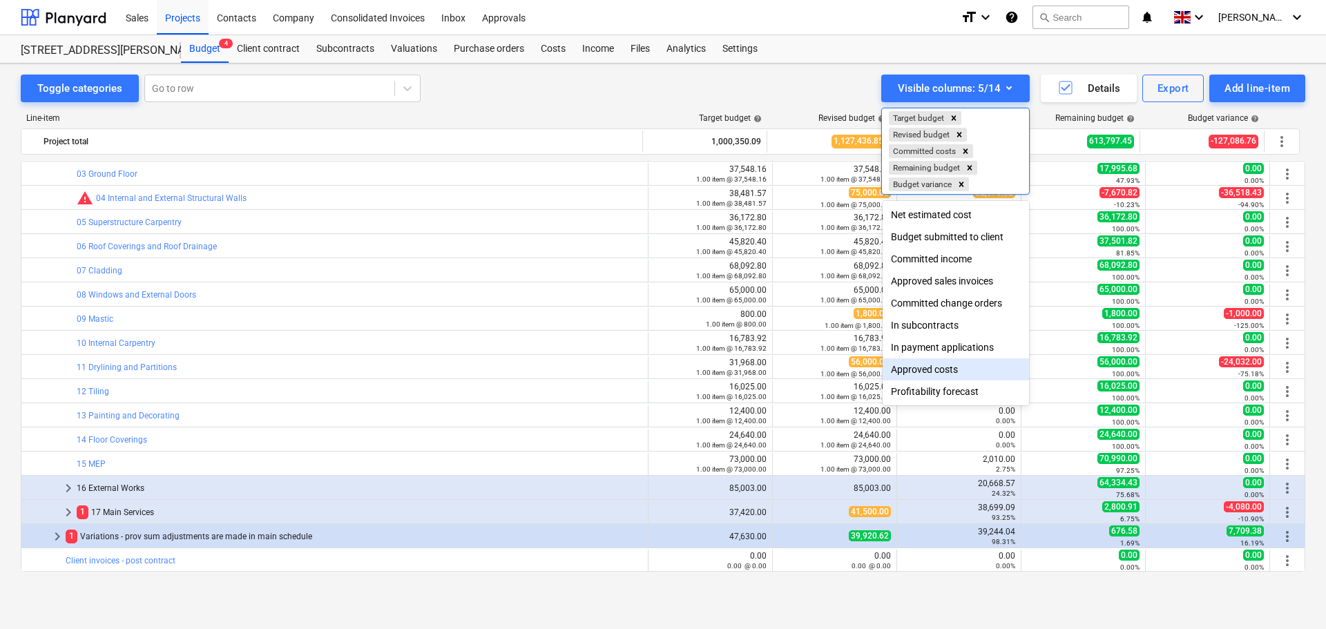
click at [931, 371] on div "Approved costs" at bounding box center [955, 369] width 146 height 22
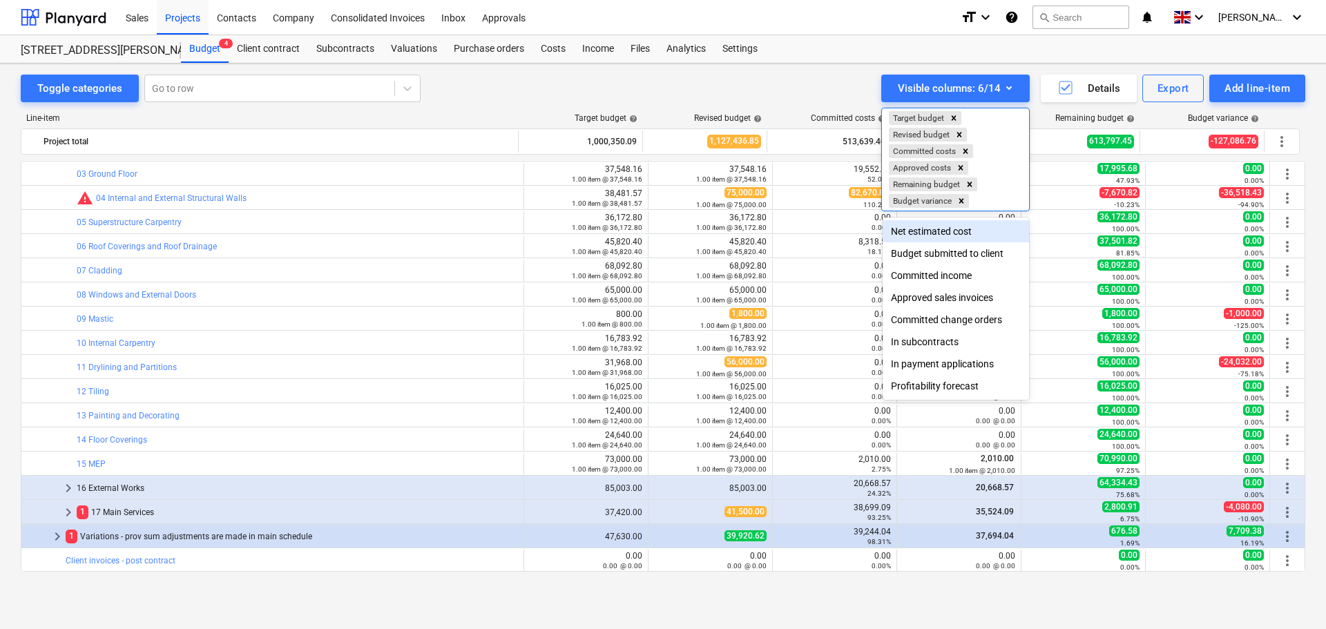
click at [770, 81] on div at bounding box center [663, 314] width 1326 height 629
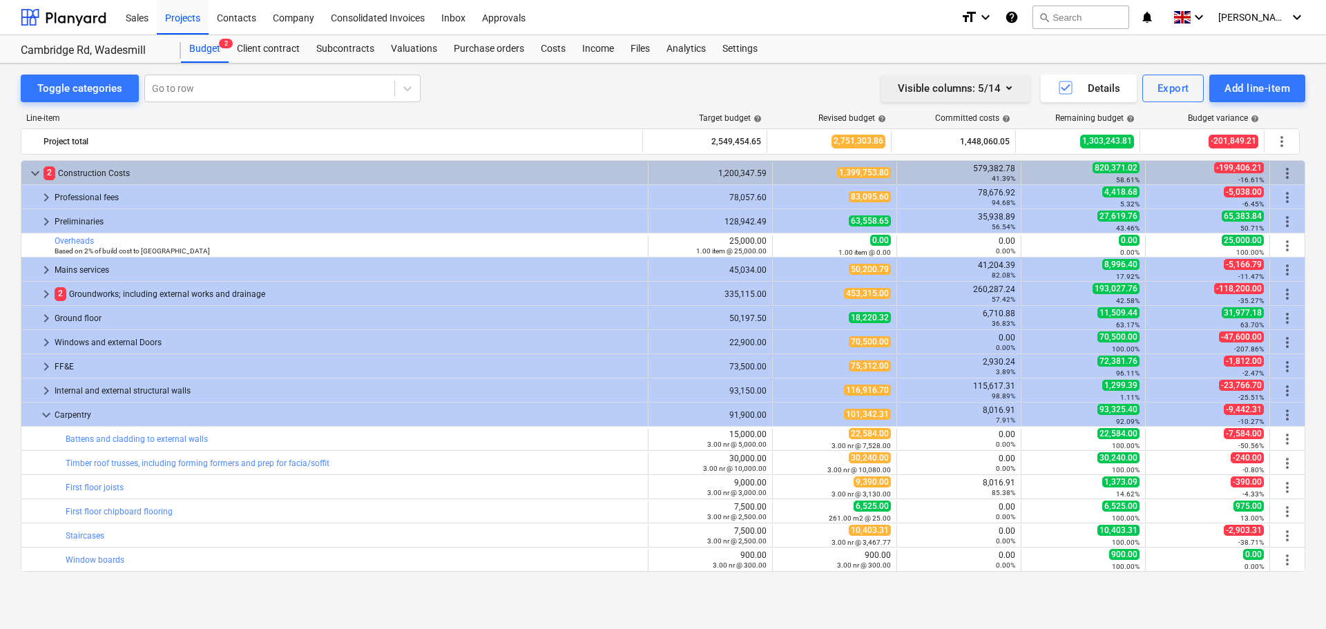
click at [1016, 90] on icon "button" at bounding box center [1008, 87] width 17 height 17
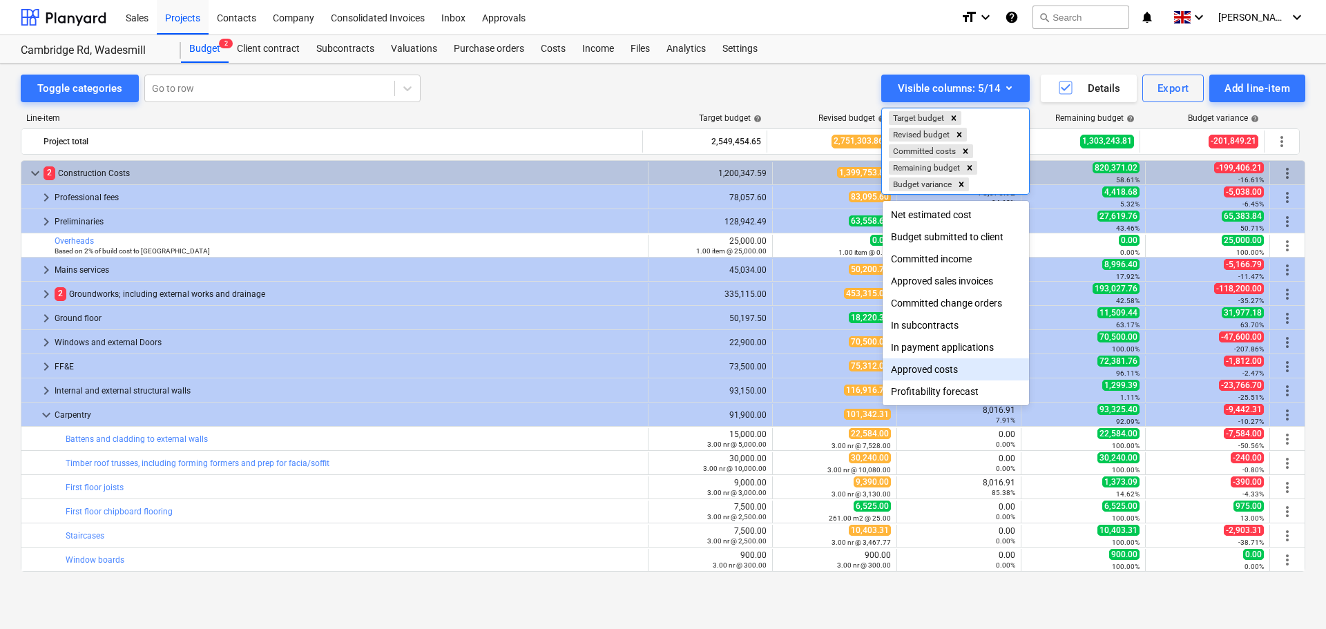
click at [912, 379] on div "Approved costs" at bounding box center [955, 369] width 146 height 22
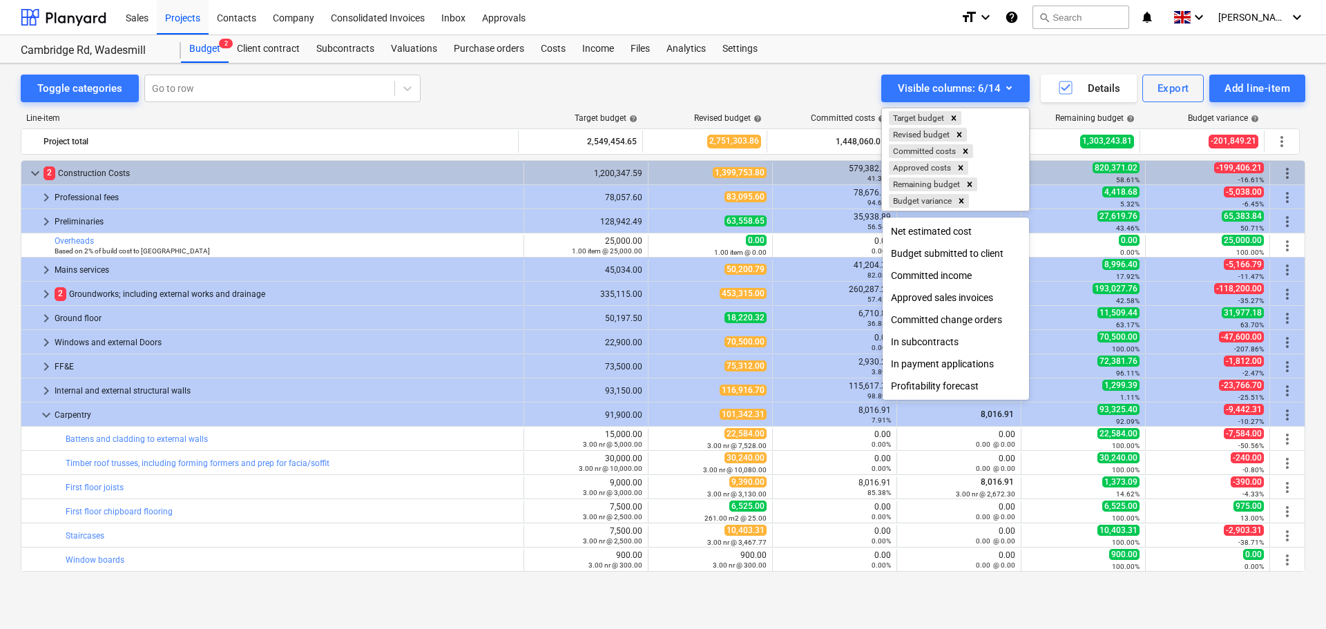
click at [808, 75] on div at bounding box center [663, 314] width 1326 height 629
